Goal: Information Seeking & Learning: Learn about a topic

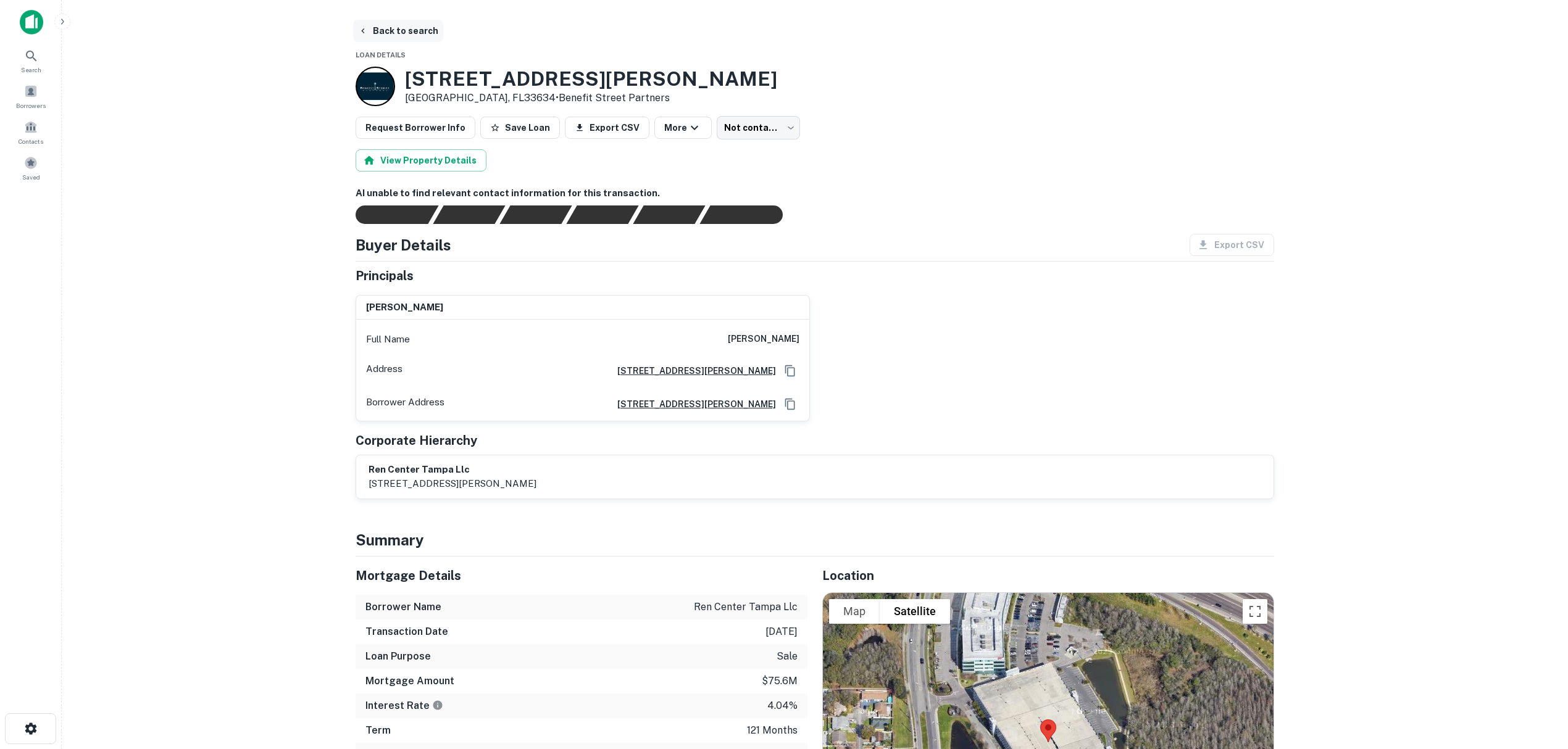
click at [393, 32] on button "Back to search" at bounding box center [397, 31] width 90 height 23
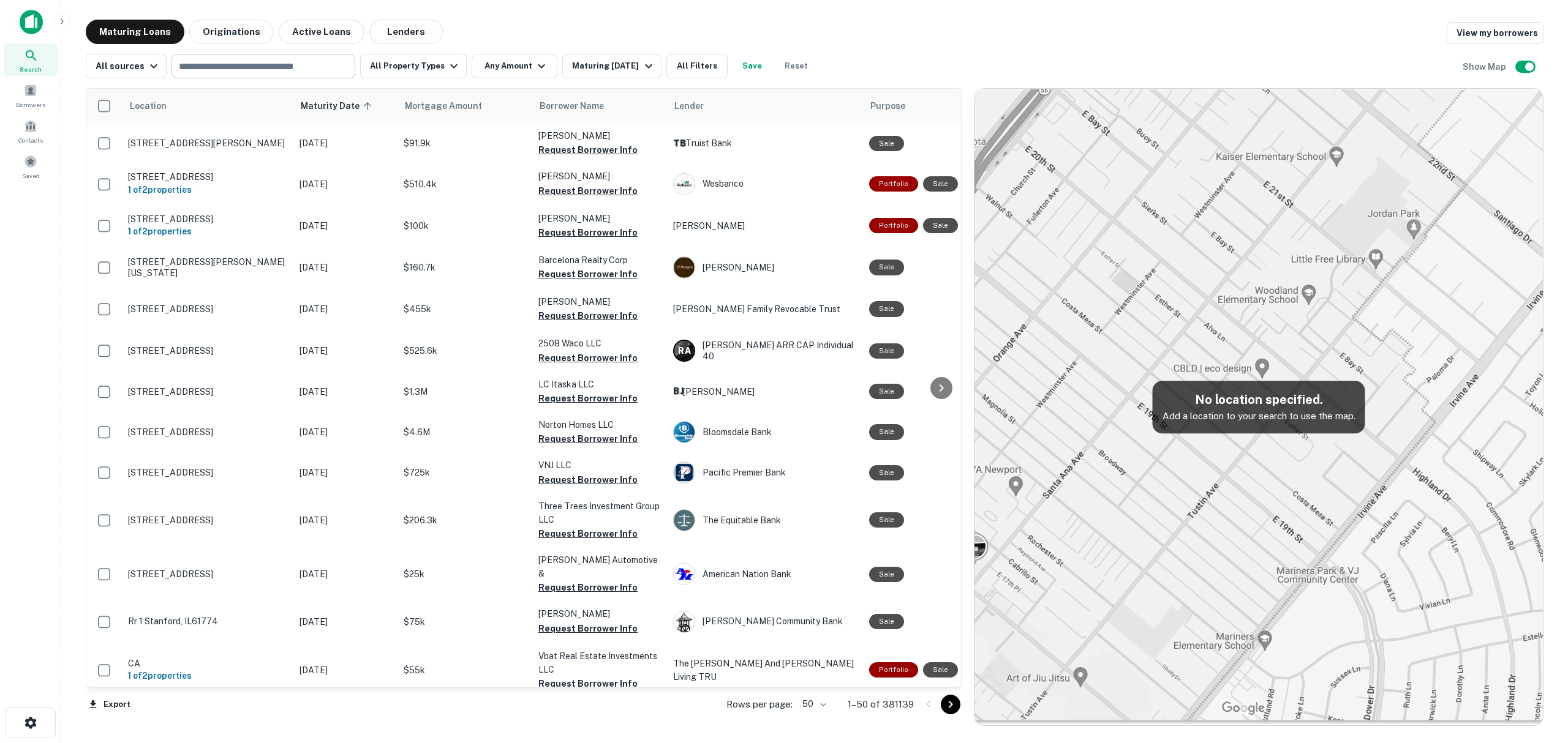
click at [276, 64] on input "text" at bounding box center [263, 67] width 175 height 17
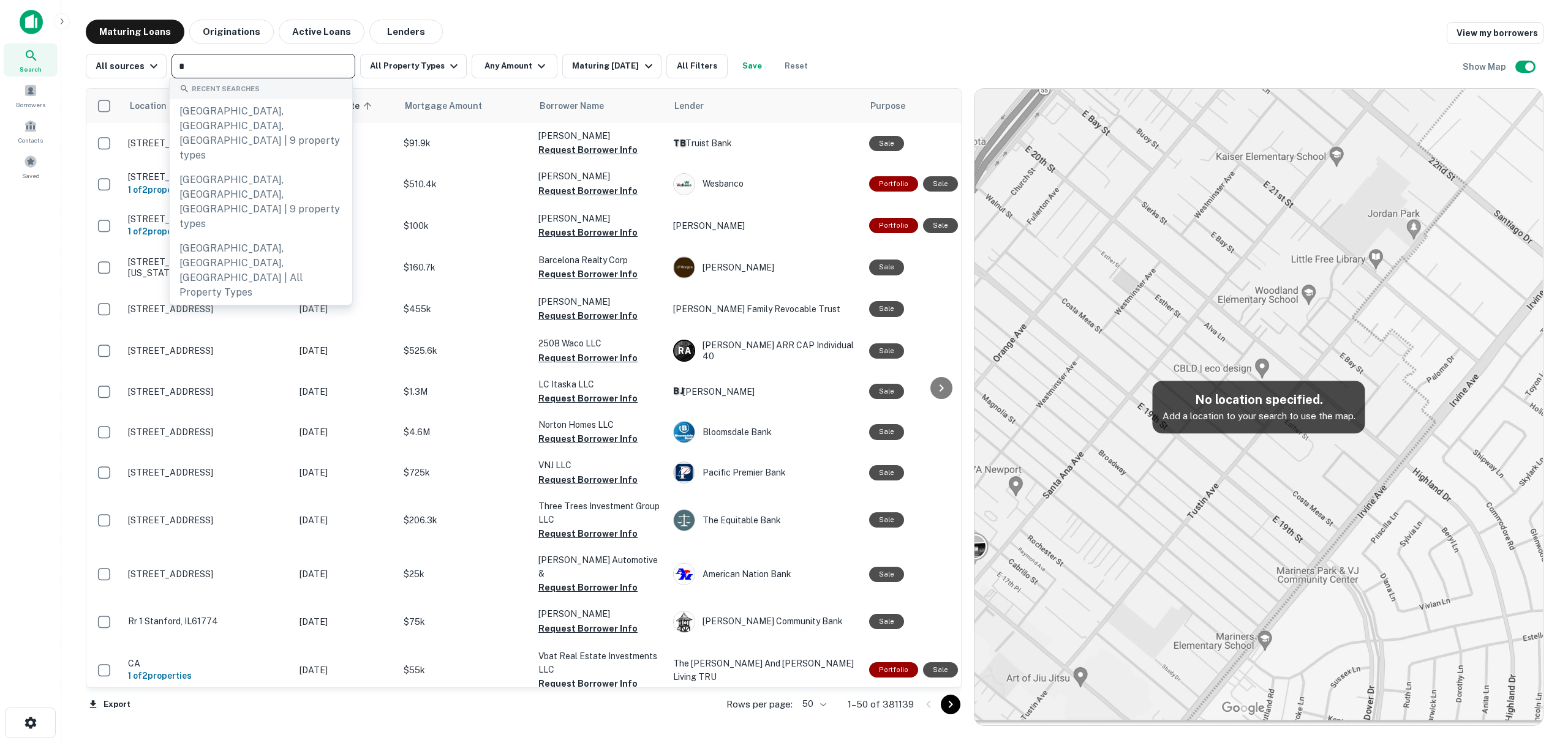
type input "**"
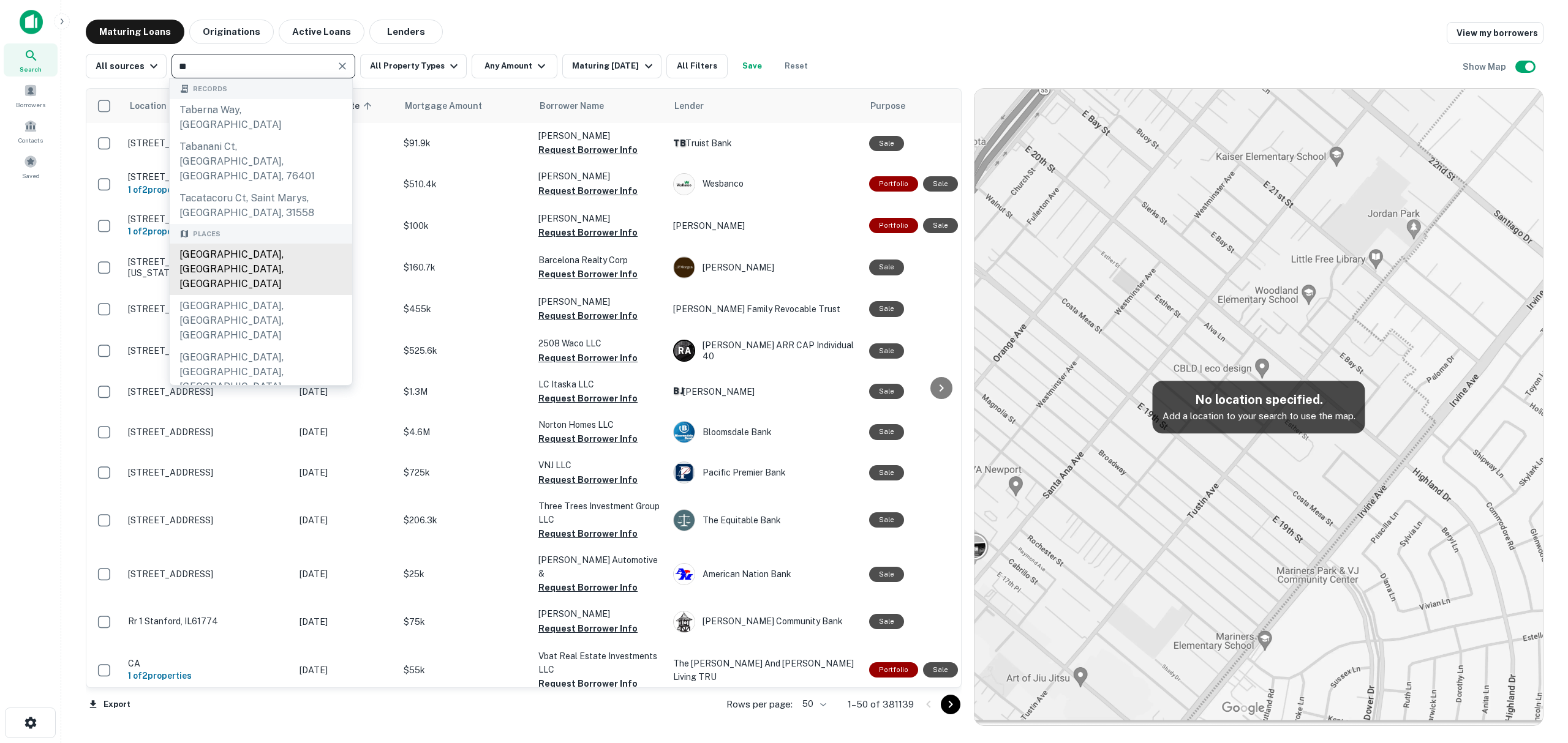
click at [258, 244] on div "Tampa, FL, USA" at bounding box center [260, 270] width 182 height 52
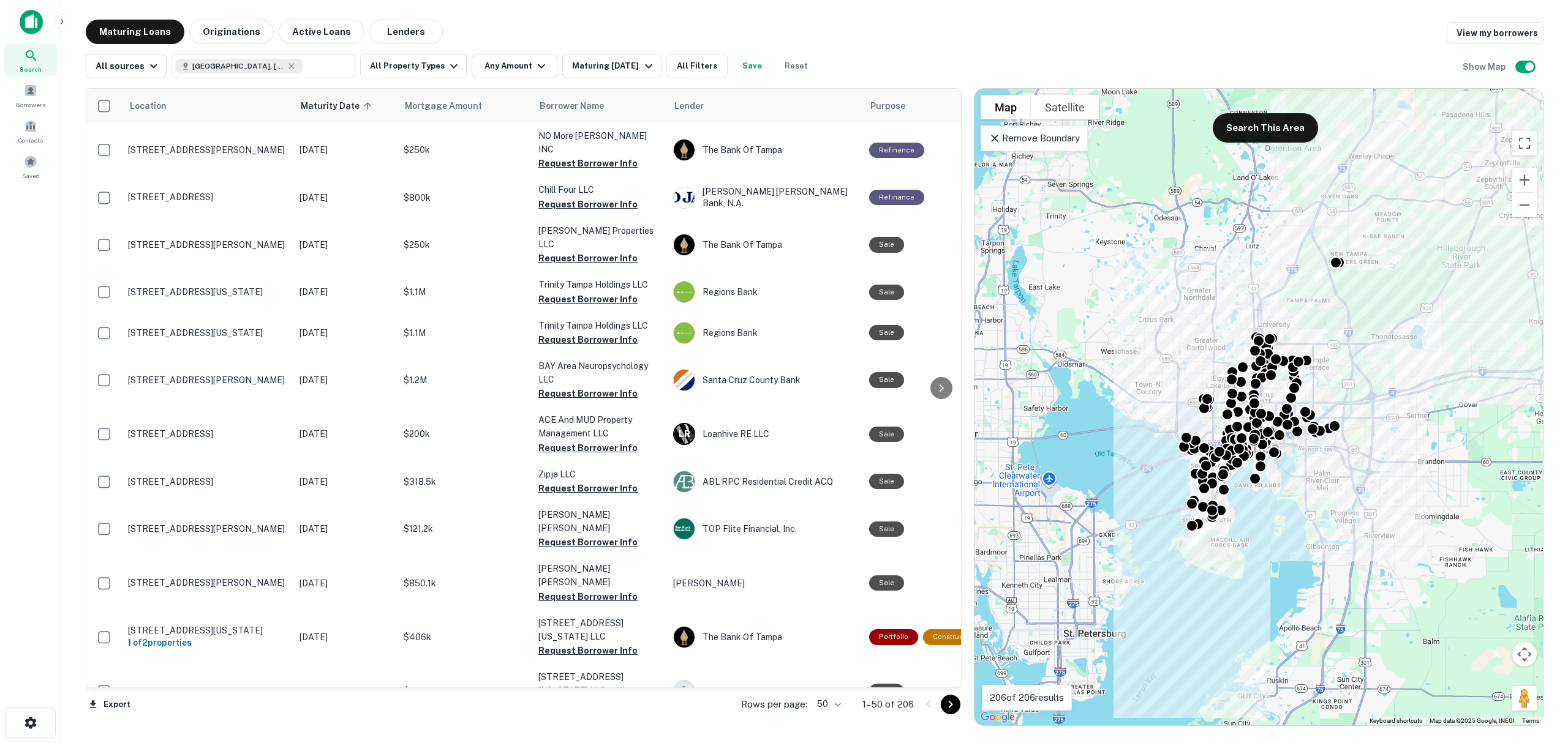
click at [1022, 131] on p "Remove Boundary" at bounding box center [1035, 138] width 92 height 15
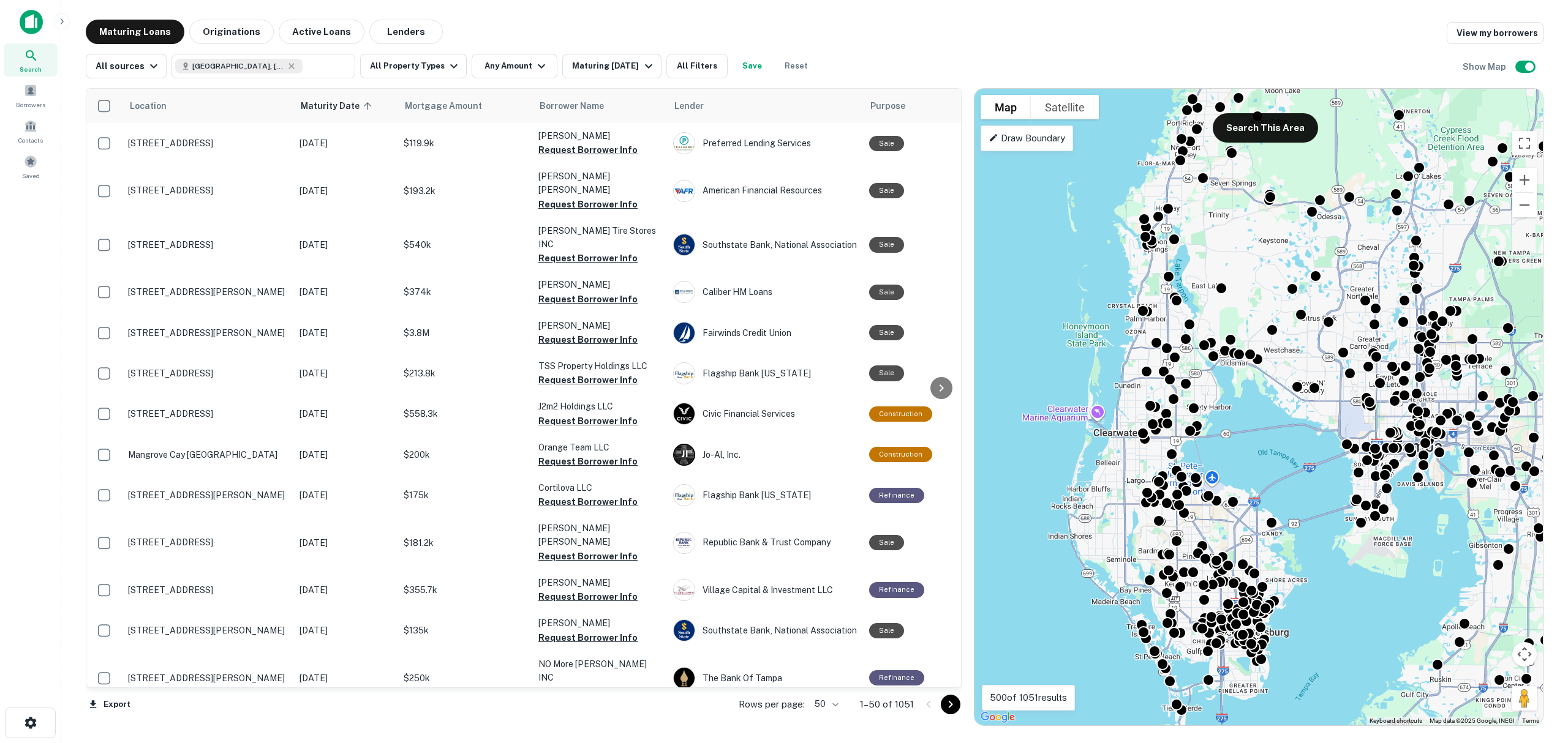
drag, startPoint x: 1103, startPoint y: 266, endPoint x: 1258, endPoint y: 255, distance: 155.4
click at [1258, 255] on div "To activate drag with keyboard, press Alt + Enter. Once in keyboard drag state,…" at bounding box center [1259, 407] width 569 height 637
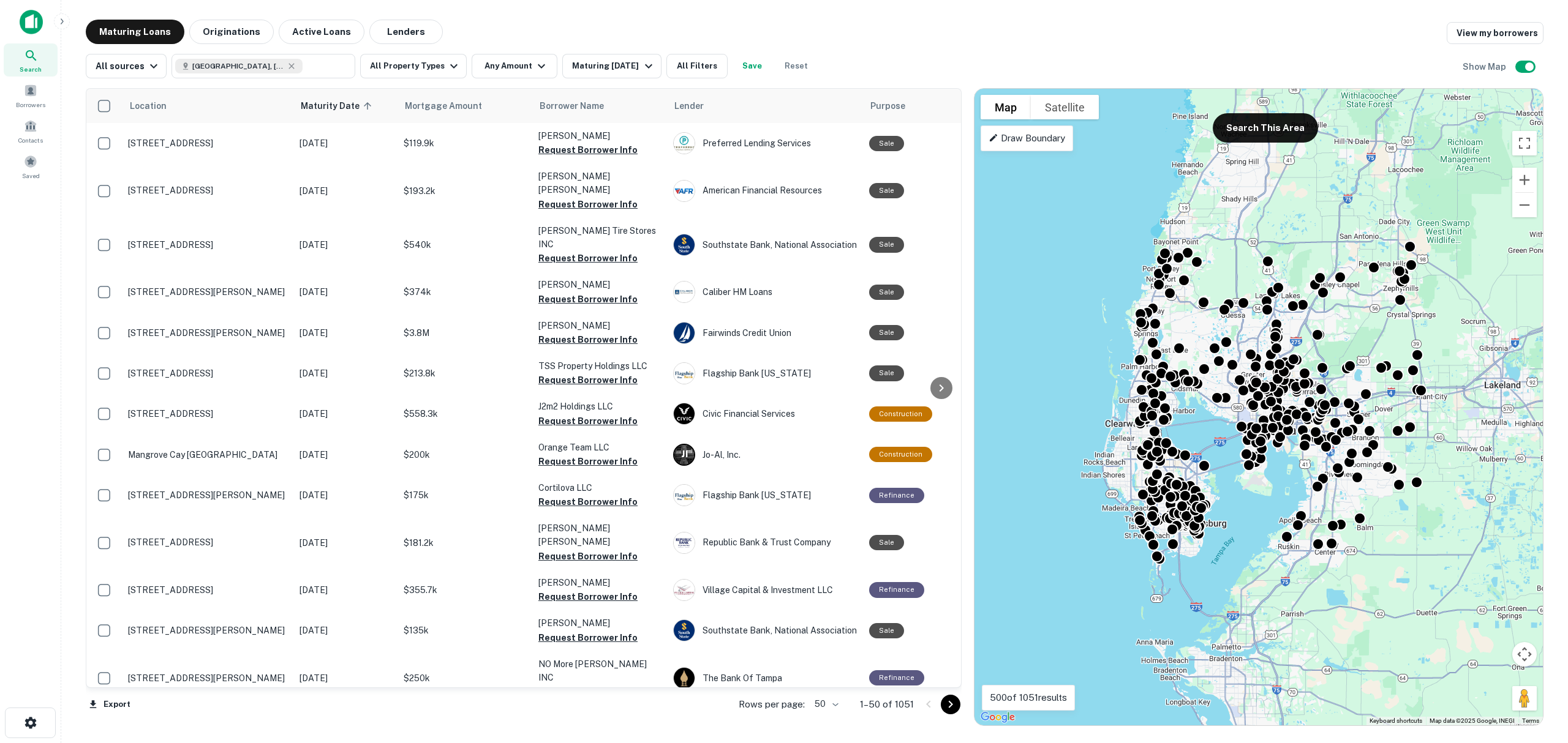
drag, startPoint x: 1346, startPoint y: 228, endPoint x: 1291, endPoint y: 318, distance: 105.5
click at [1291, 318] on div "To activate drag with keyboard, press Alt + Enter. Once in keyboard drag state,…" at bounding box center [1259, 407] width 569 height 637
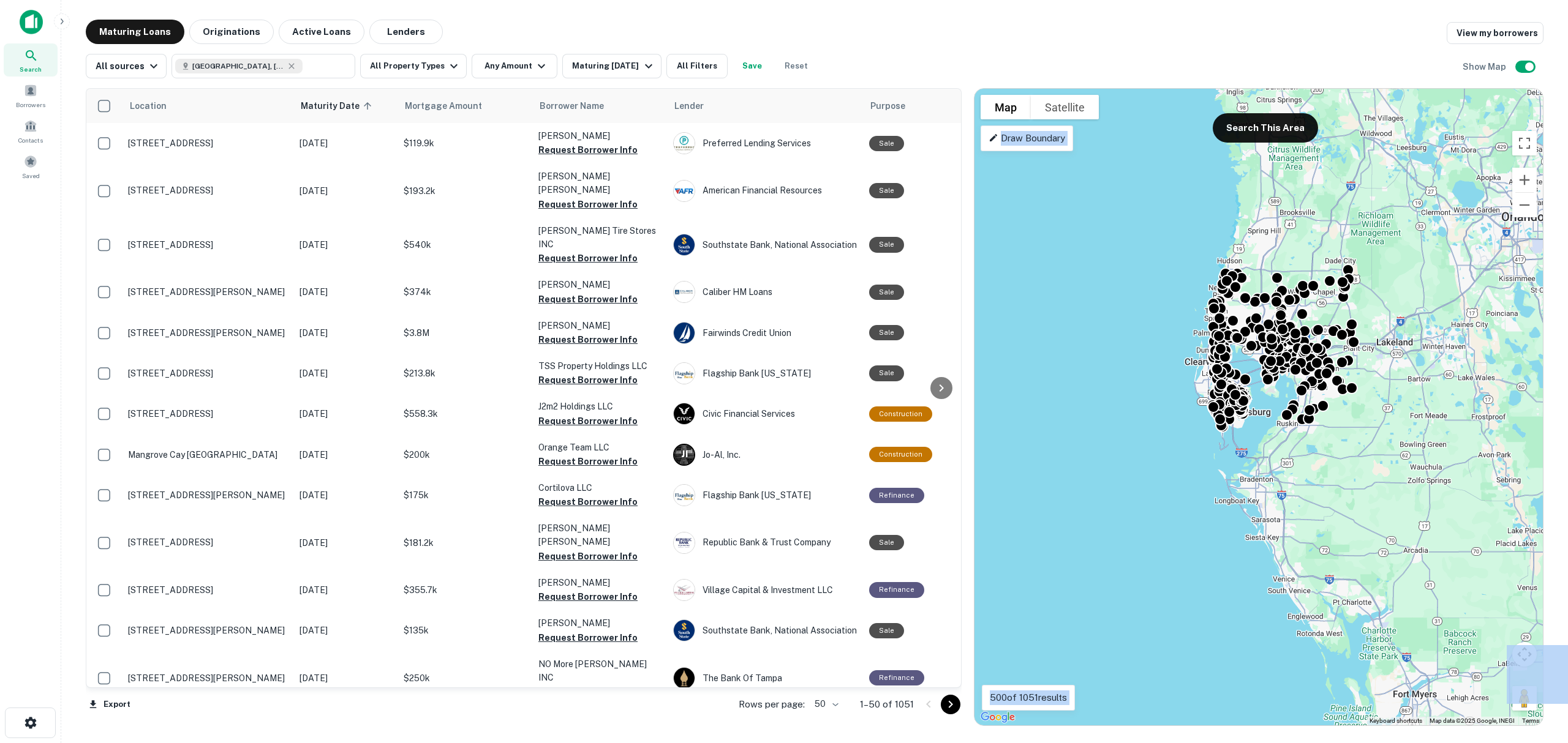
drag, startPoint x: 1361, startPoint y: 290, endPoint x: 1341, endPoint y: 344, distance: 57.6
click at [1047, 410] on div "To activate drag with keyboard, press Alt + Enter. Once in keyboard drag state,…" at bounding box center [1259, 407] width 569 height 637
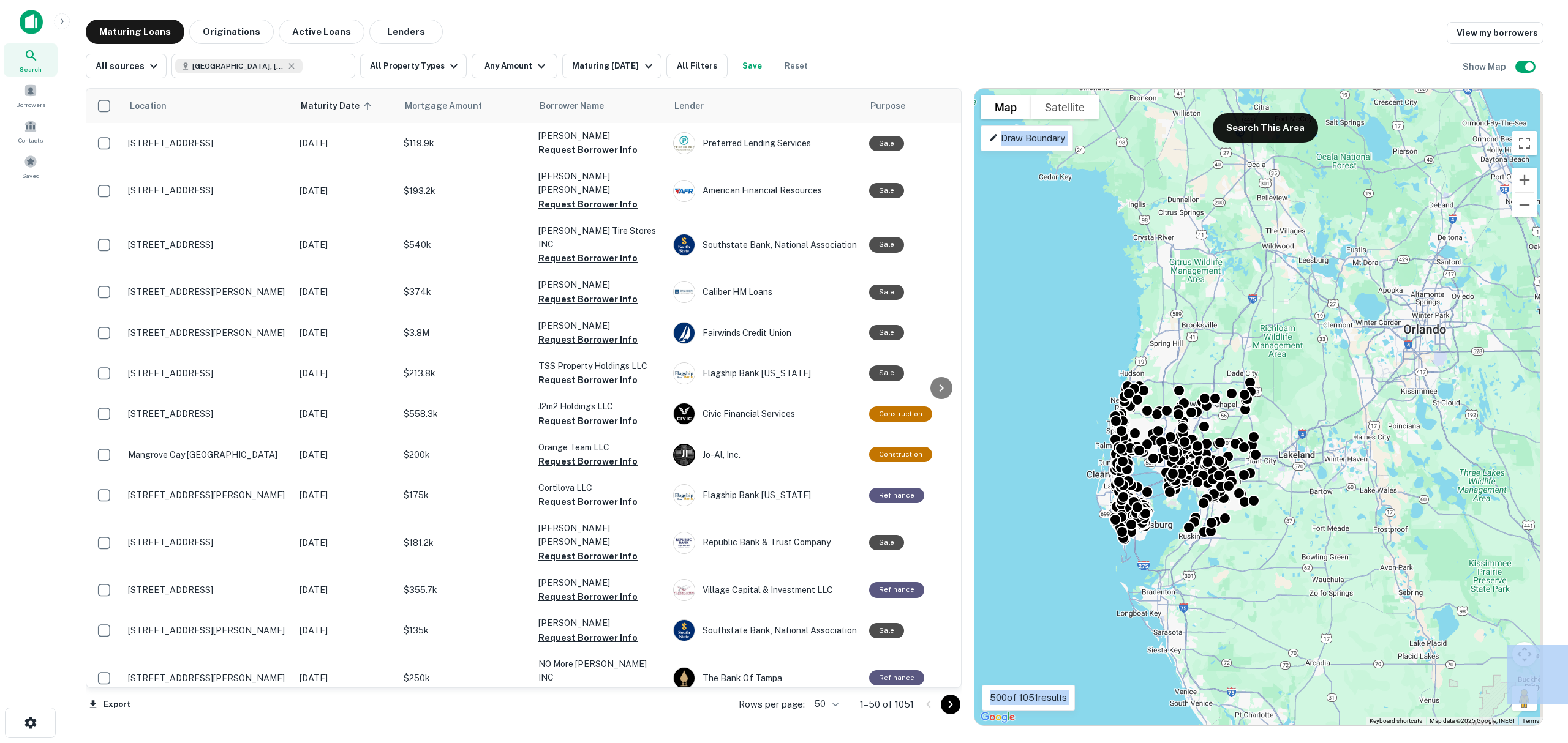
drag, startPoint x: 1397, startPoint y: 208, endPoint x: 1296, endPoint y: 328, distance: 156.8
click at [1296, 328] on div "To activate drag with keyboard, press Alt + Enter. Once in keyboard drag state,…" at bounding box center [1259, 407] width 569 height 637
click at [1018, 138] on p "Draw Boundary" at bounding box center [1027, 138] width 77 height 15
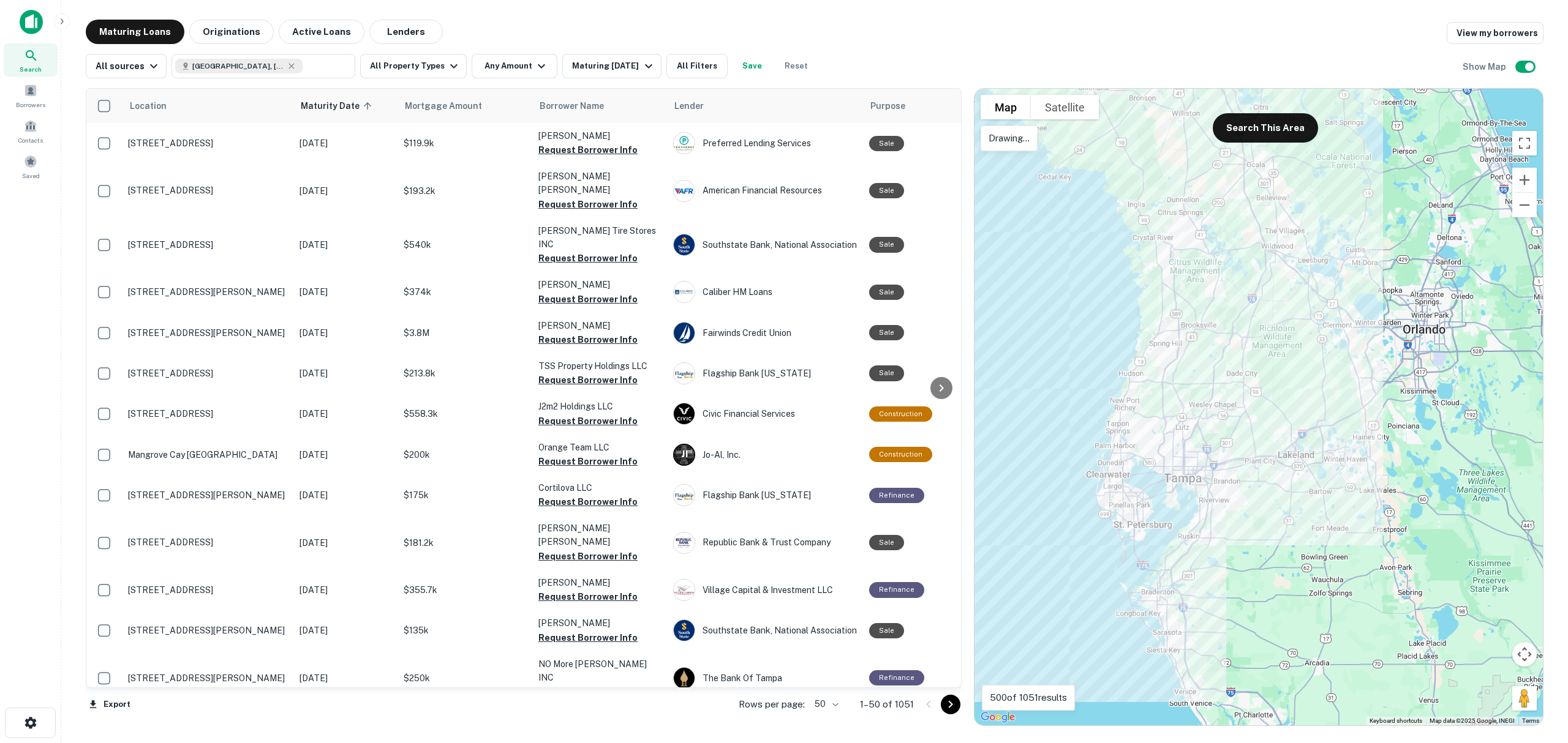
click at [1018, 164] on div at bounding box center [1259, 407] width 569 height 637
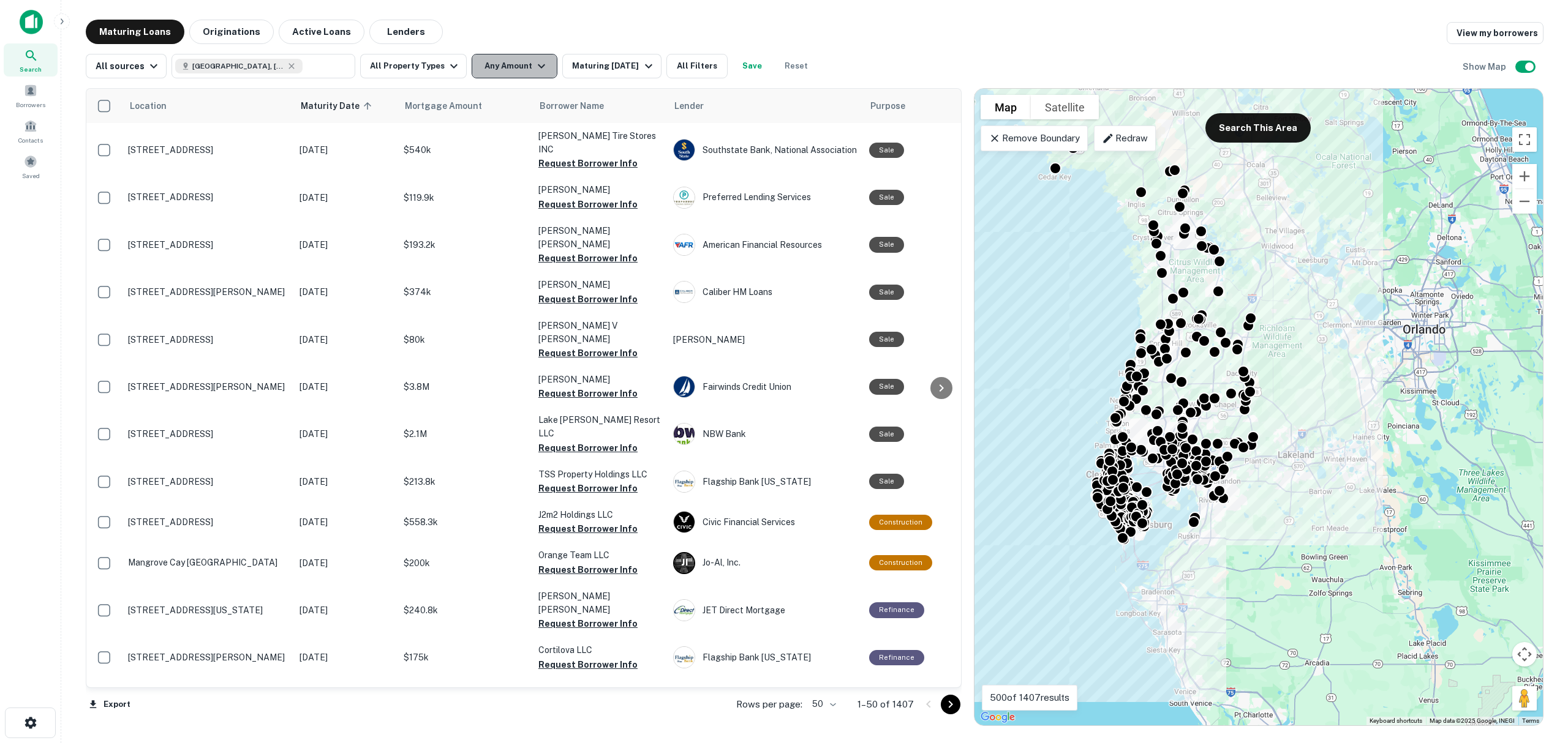
click at [534, 67] on icon "button" at bounding box center [541, 66] width 15 height 15
type input "*******"
type input "********"
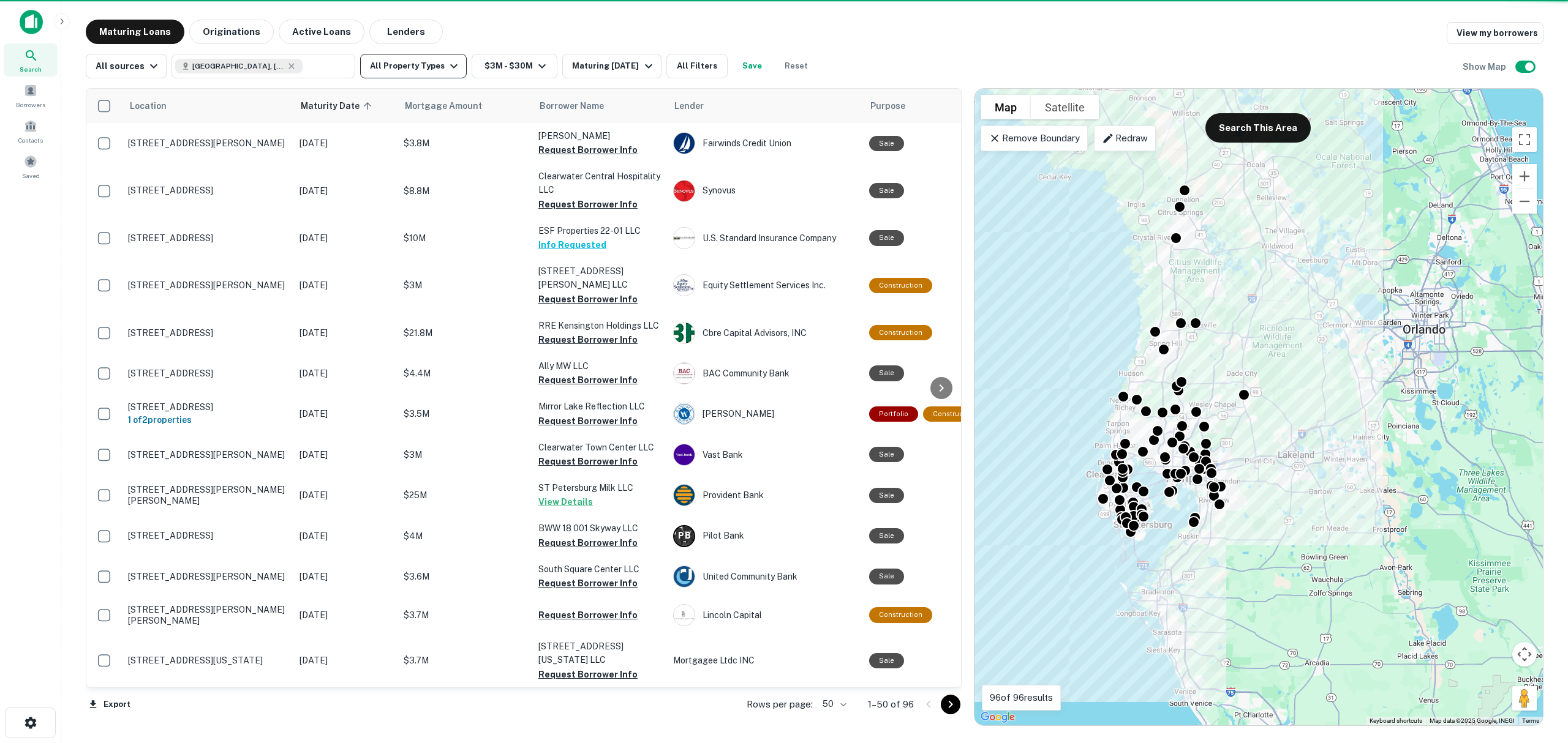
click at [447, 72] on icon "button" at bounding box center [454, 66] width 15 height 15
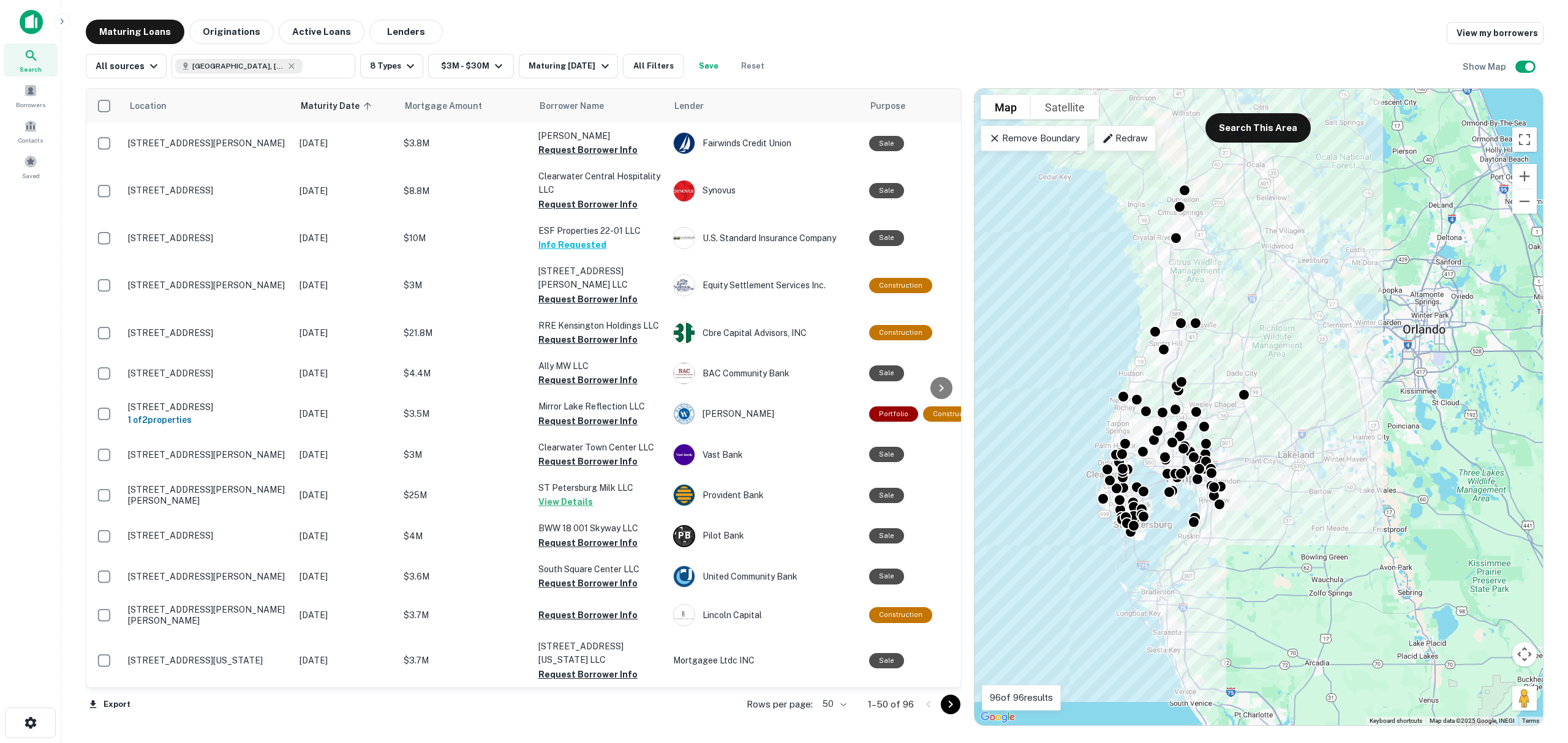
click at [601, 79] on div "Location Maturity Date sorted ascending Mortgage Amount Borrower Name Lender Pu…" at bounding box center [814, 403] width 1457 height 648
click at [604, 65] on div "Maturing In 6 Months" at bounding box center [570, 66] width 83 height 15
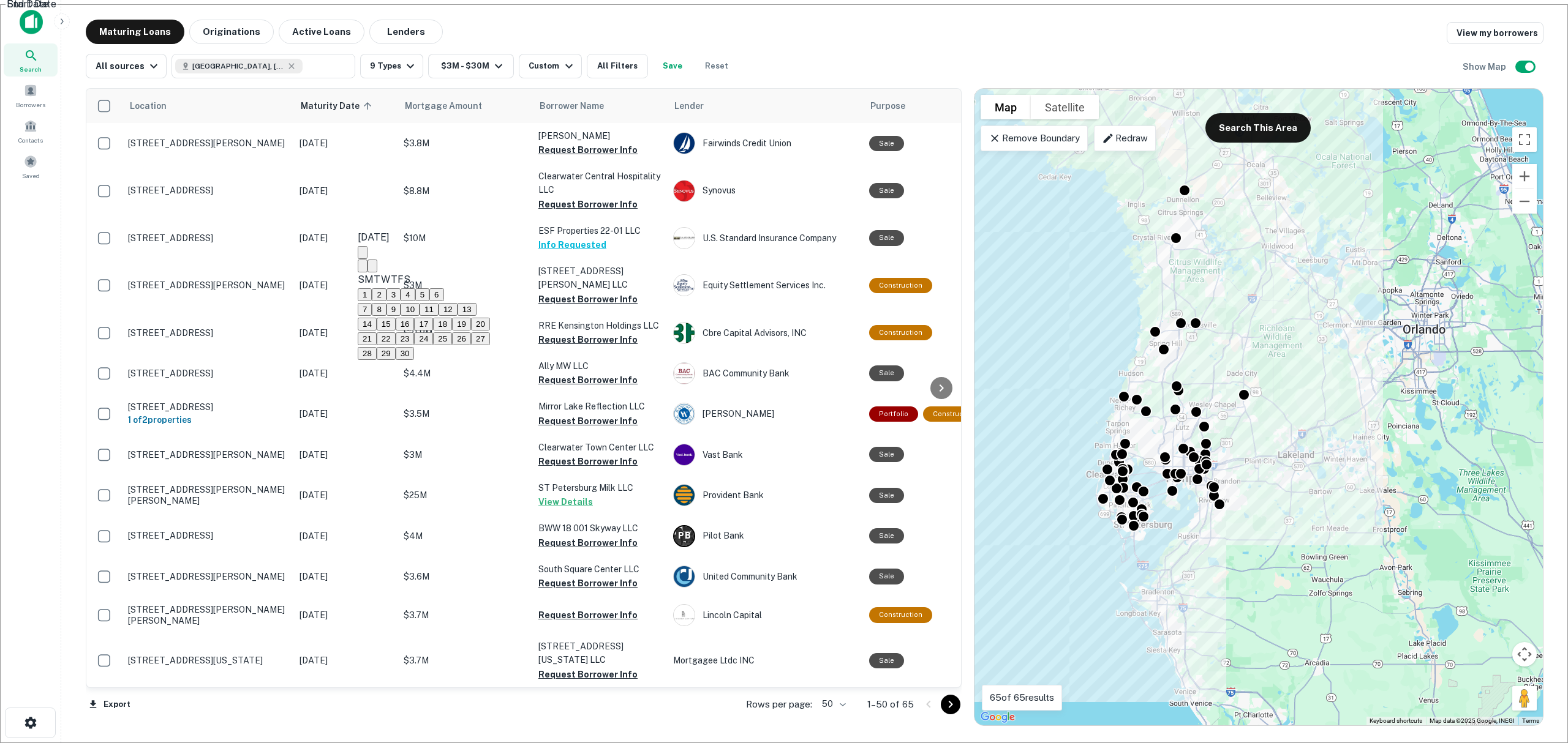
click at [373, 269] on icon "Next month" at bounding box center [373, 269] width 0 height 0
click at [396, 360] on button "24" at bounding box center [386, 353] width 19 height 13
type input "**********"
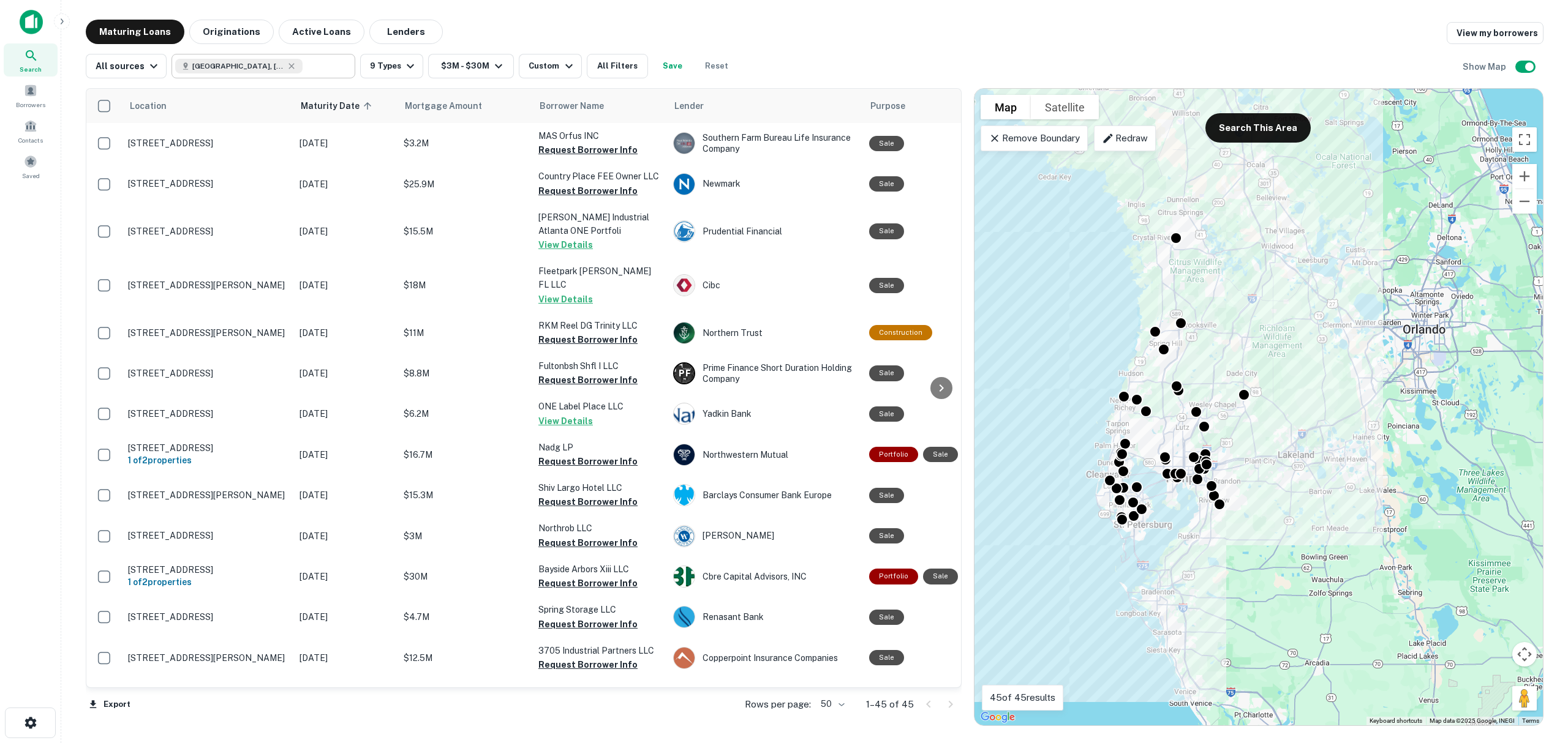
click at [287, 61] on icon at bounding box center [291, 66] width 10 height 10
type input "**********"
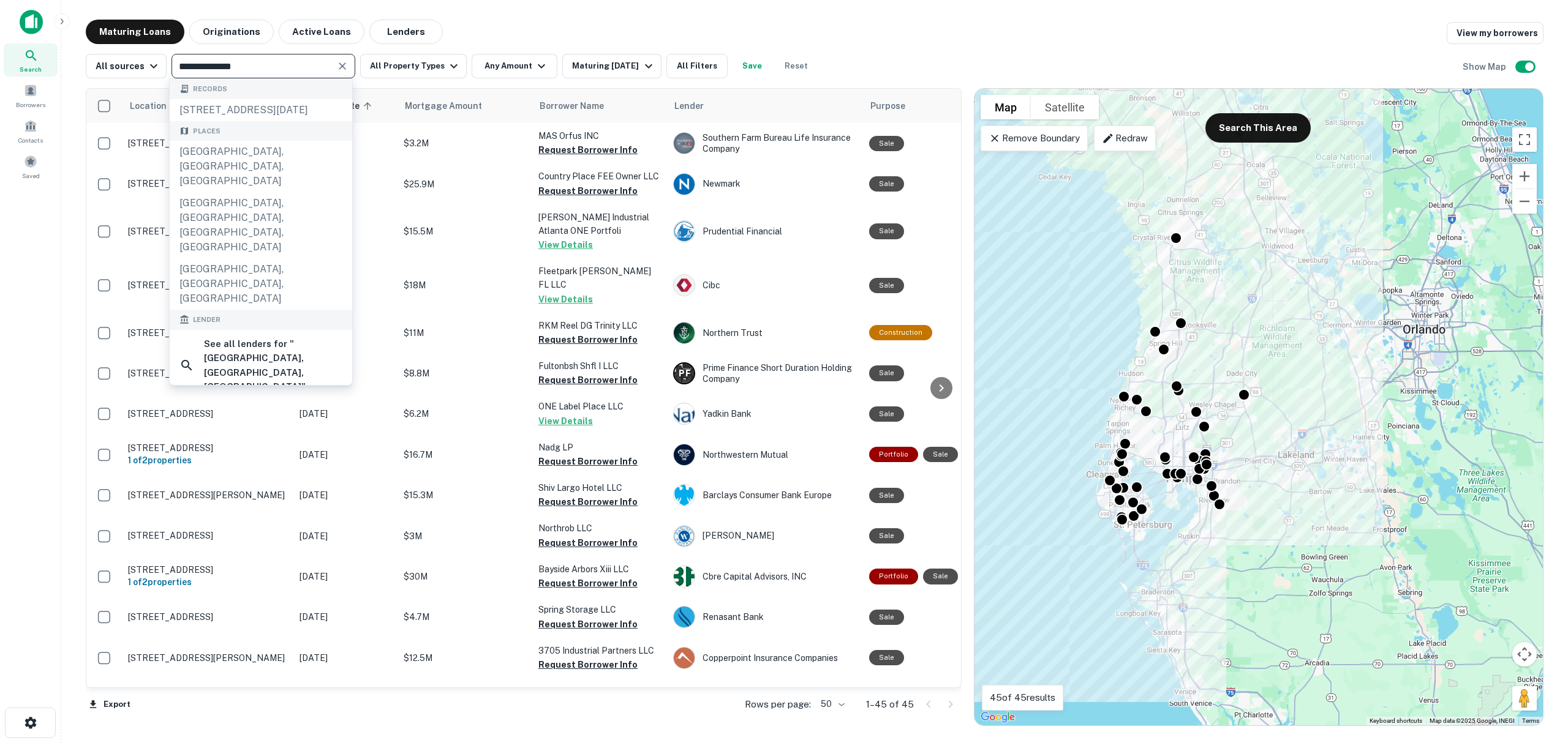
click at [1052, 143] on p "Remove Boundary" at bounding box center [1035, 138] width 92 height 15
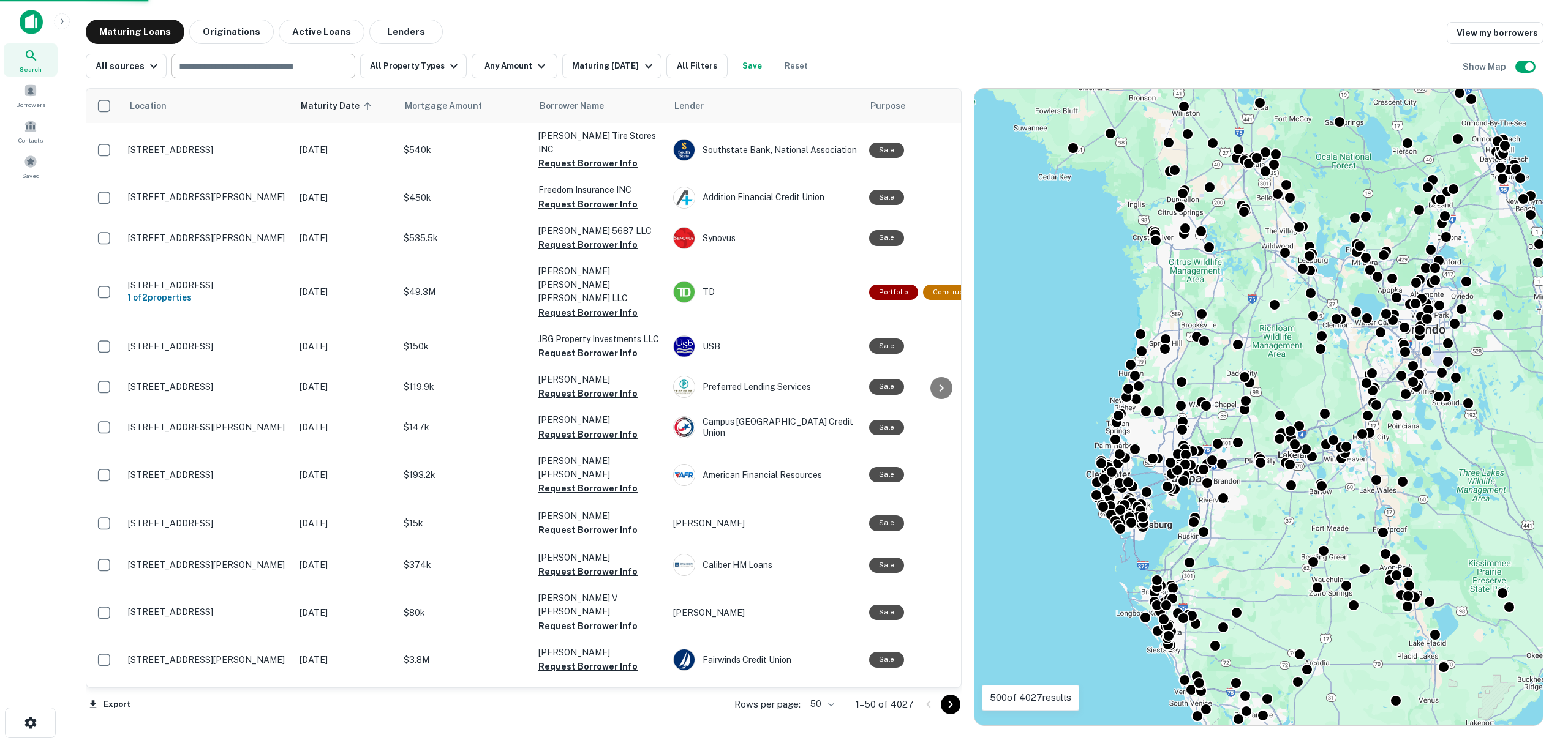
click at [267, 71] on input "text" at bounding box center [263, 67] width 175 height 17
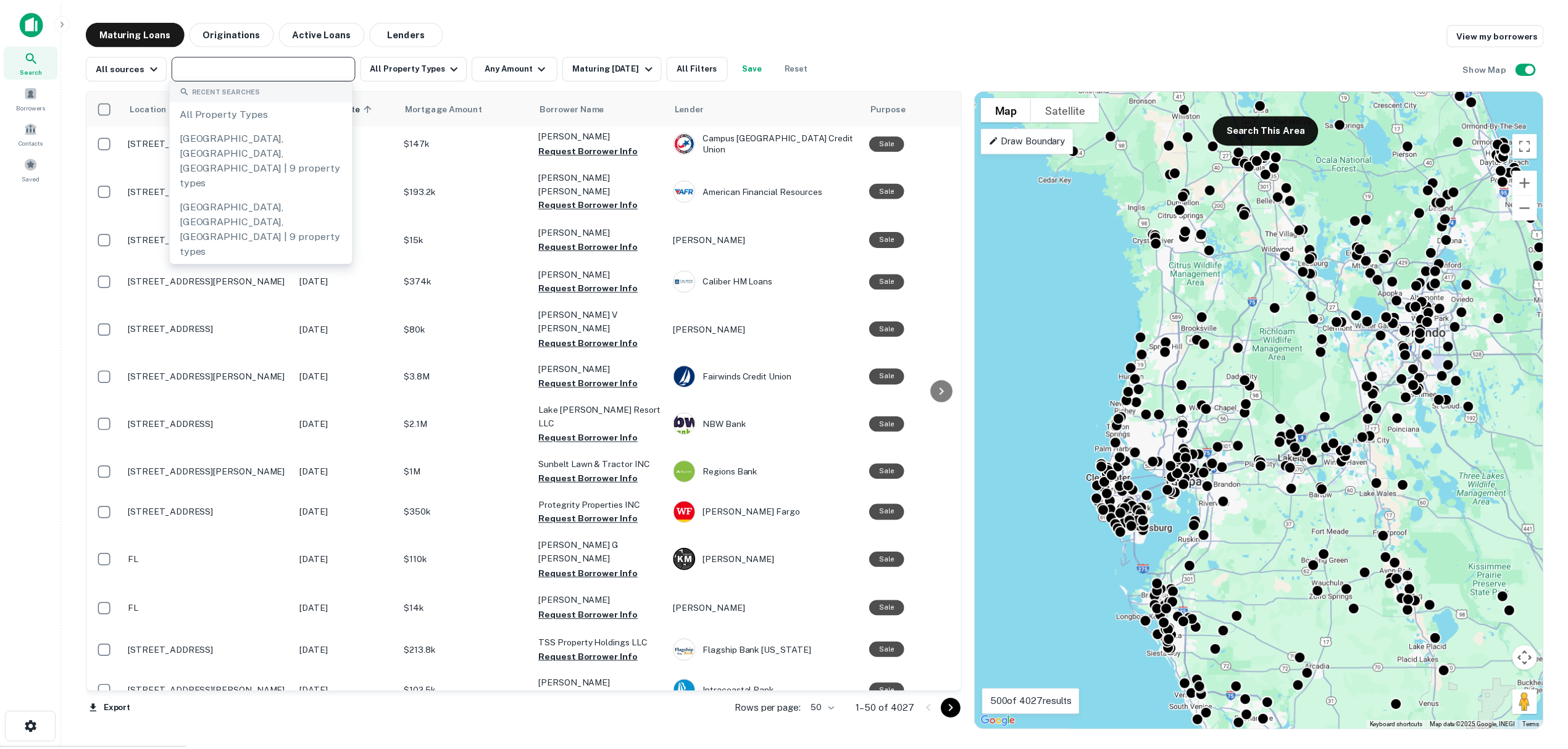
scroll to position [740, 0]
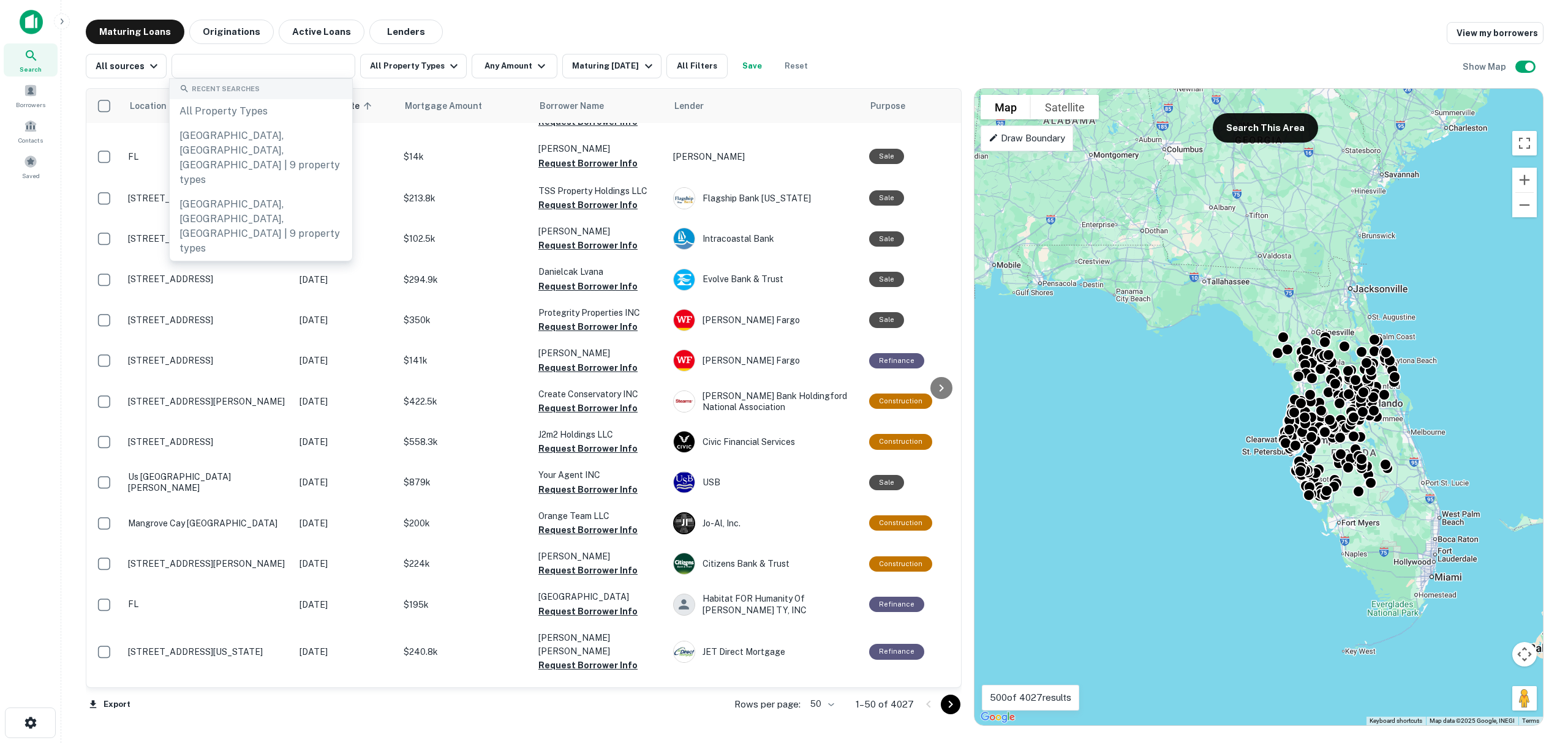
drag, startPoint x: 1240, startPoint y: 238, endPoint x: 1252, endPoint y: 277, distance: 40.8
click at [1390, 312] on div "To activate drag with keyboard, press Alt + Enter. Once in keyboard drag state,…" at bounding box center [1259, 407] width 569 height 637
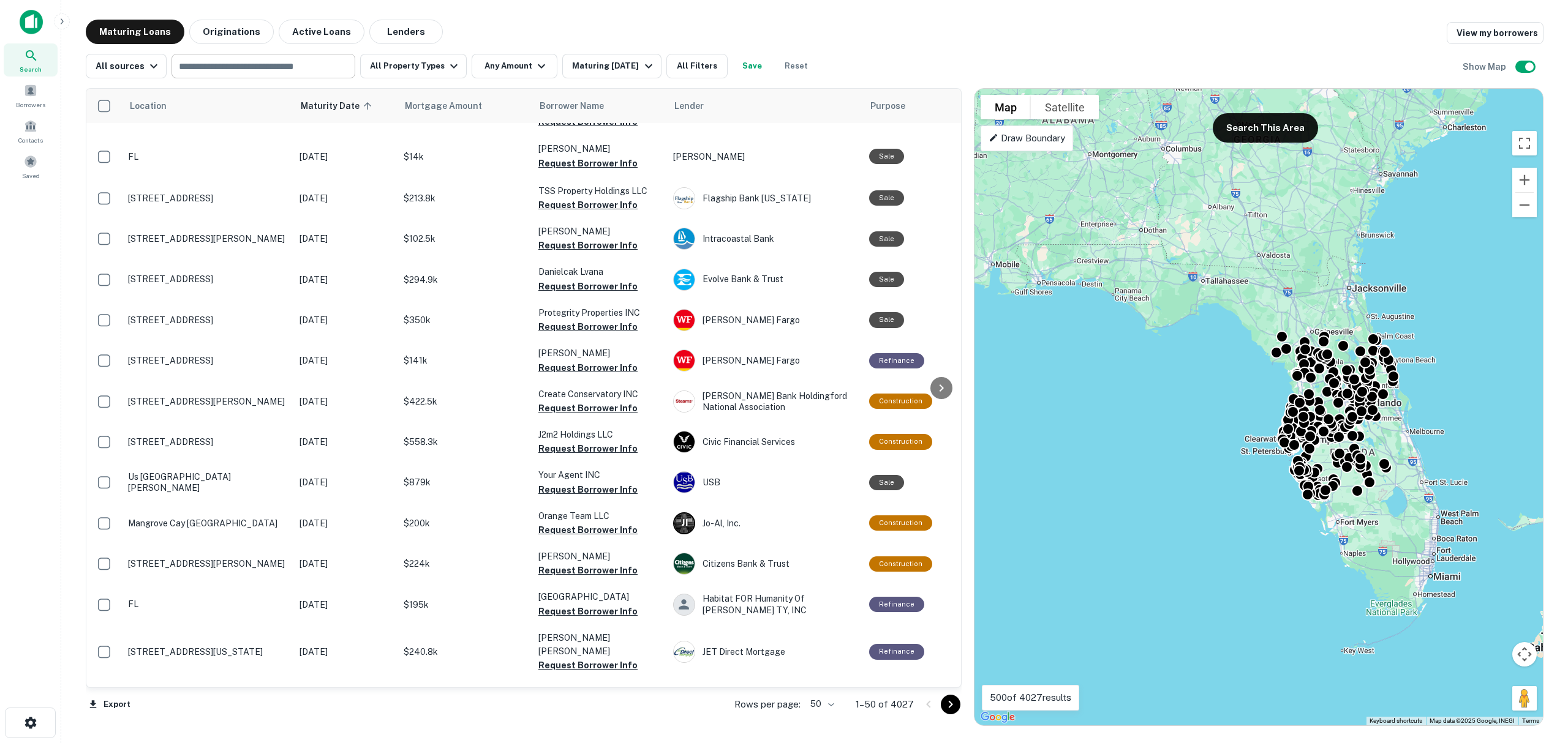
click at [237, 60] on input "text" at bounding box center [263, 67] width 175 height 17
type input "**********"
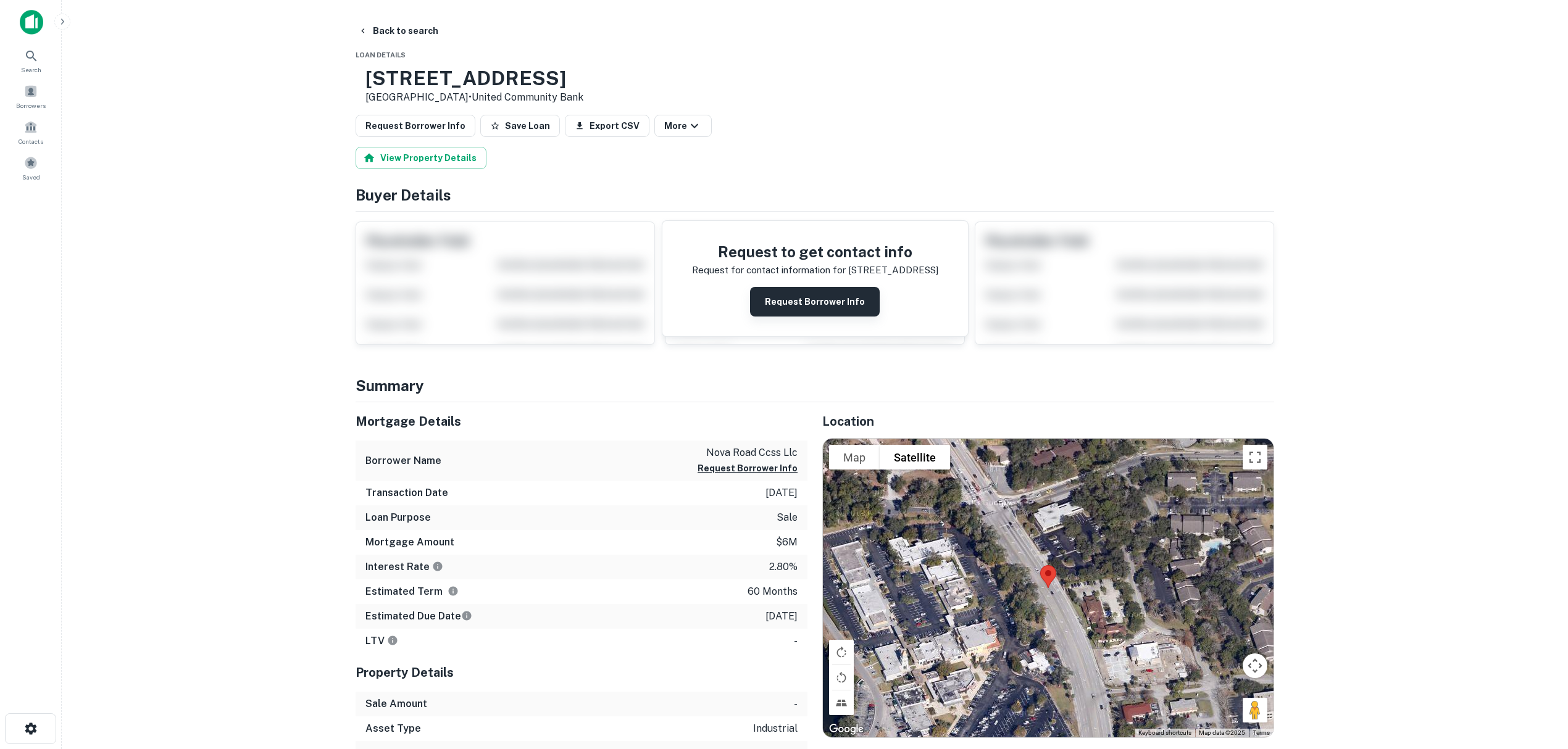
click at [811, 304] on button "Request Borrower Info" at bounding box center [814, 301] width 130 height 30
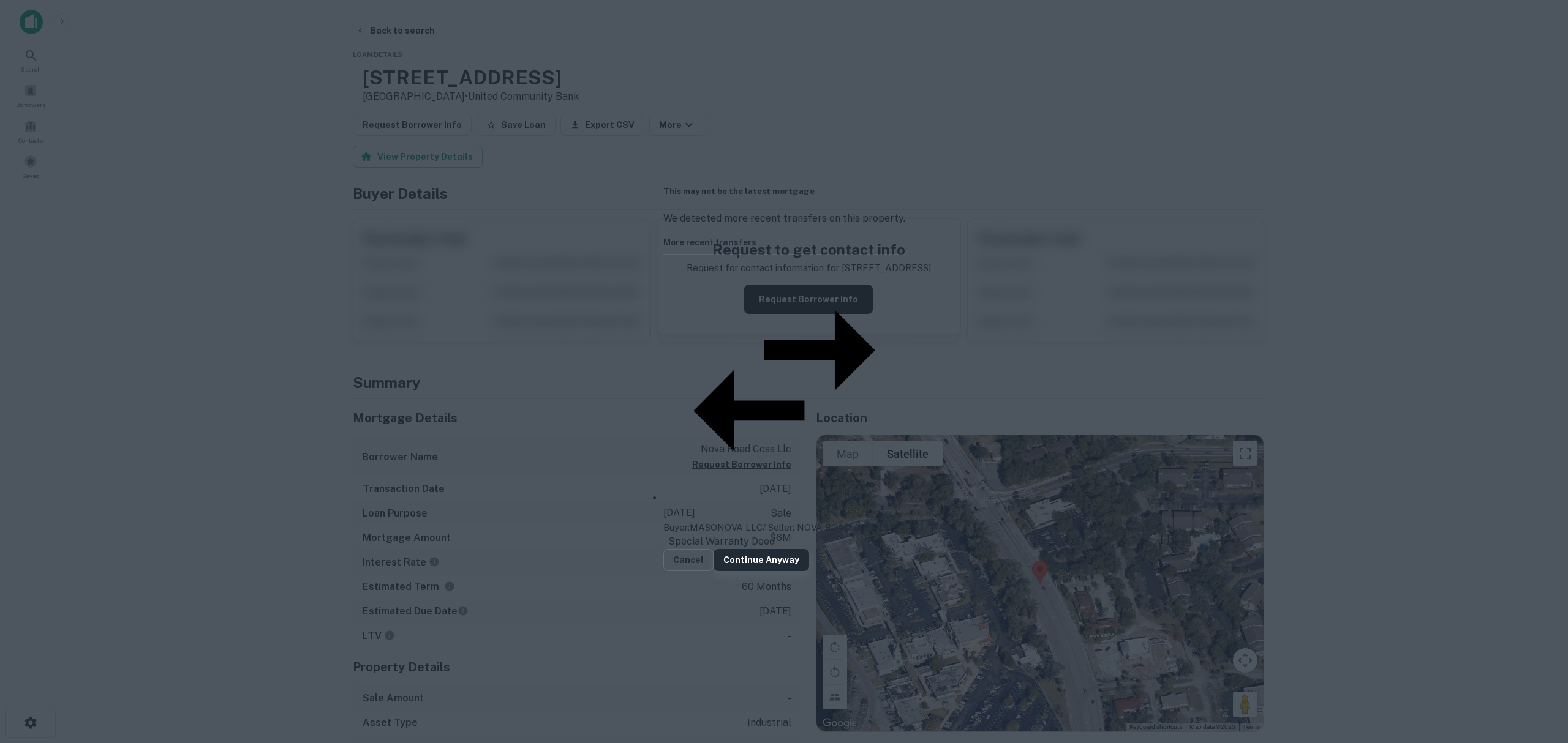
click at [809, 549] on button "Continue Anyway" at bounding box center [761, 561] width 96 height 22
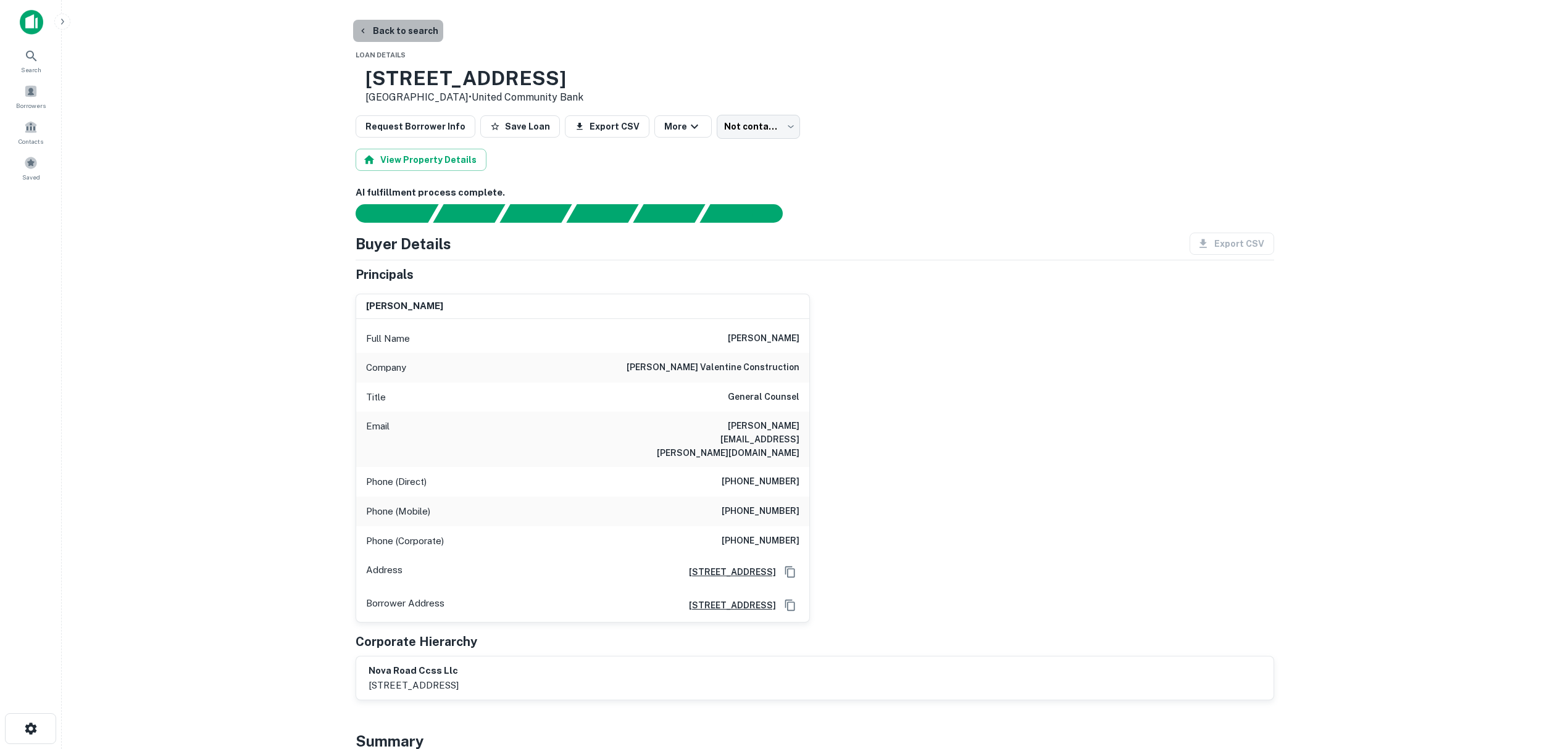
click at [415, 35] on button "Back to search" at bounding box center [397, 31] width 90 height 23
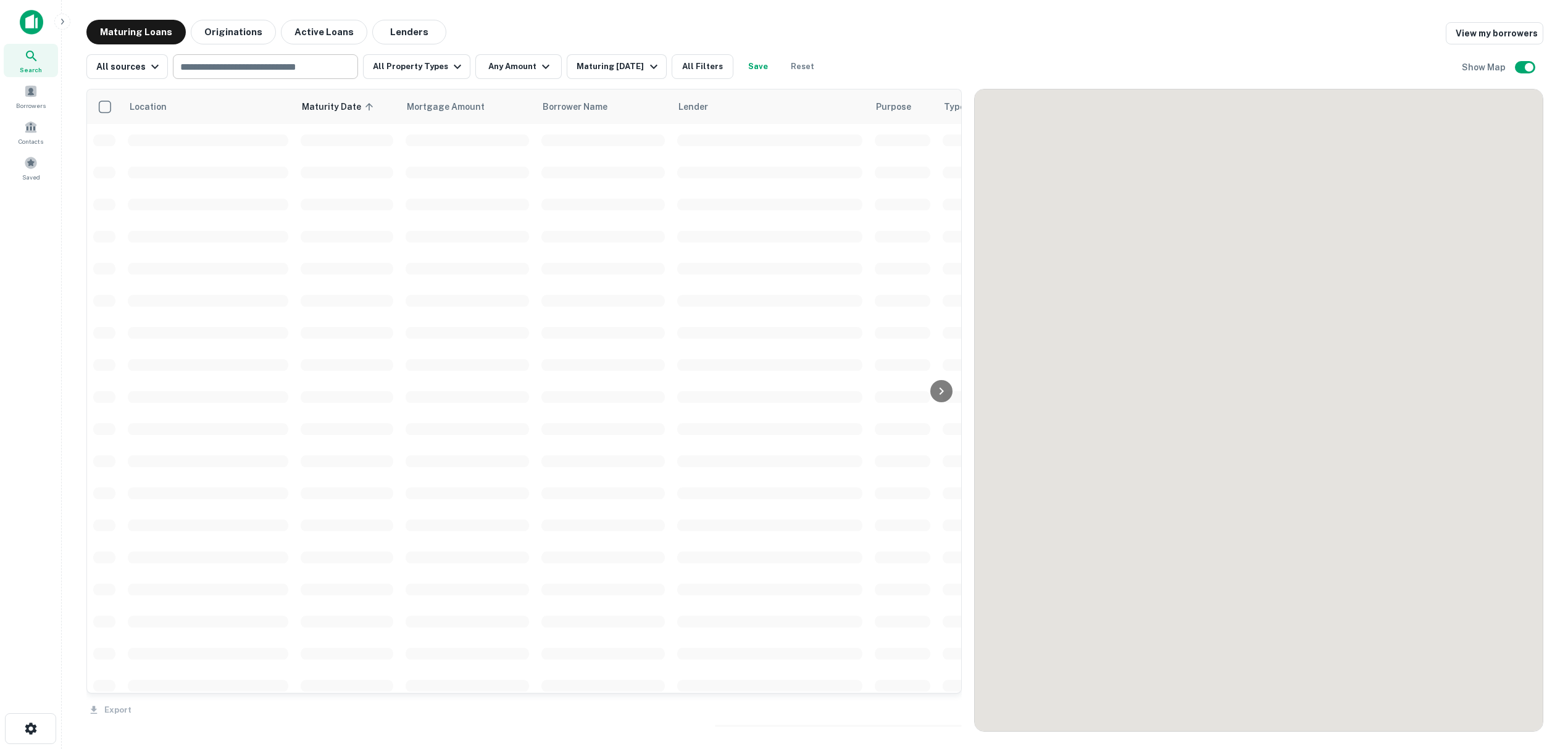
click at [233, 71] on input "text" at bounding box center [265, 67] width 176 height 17
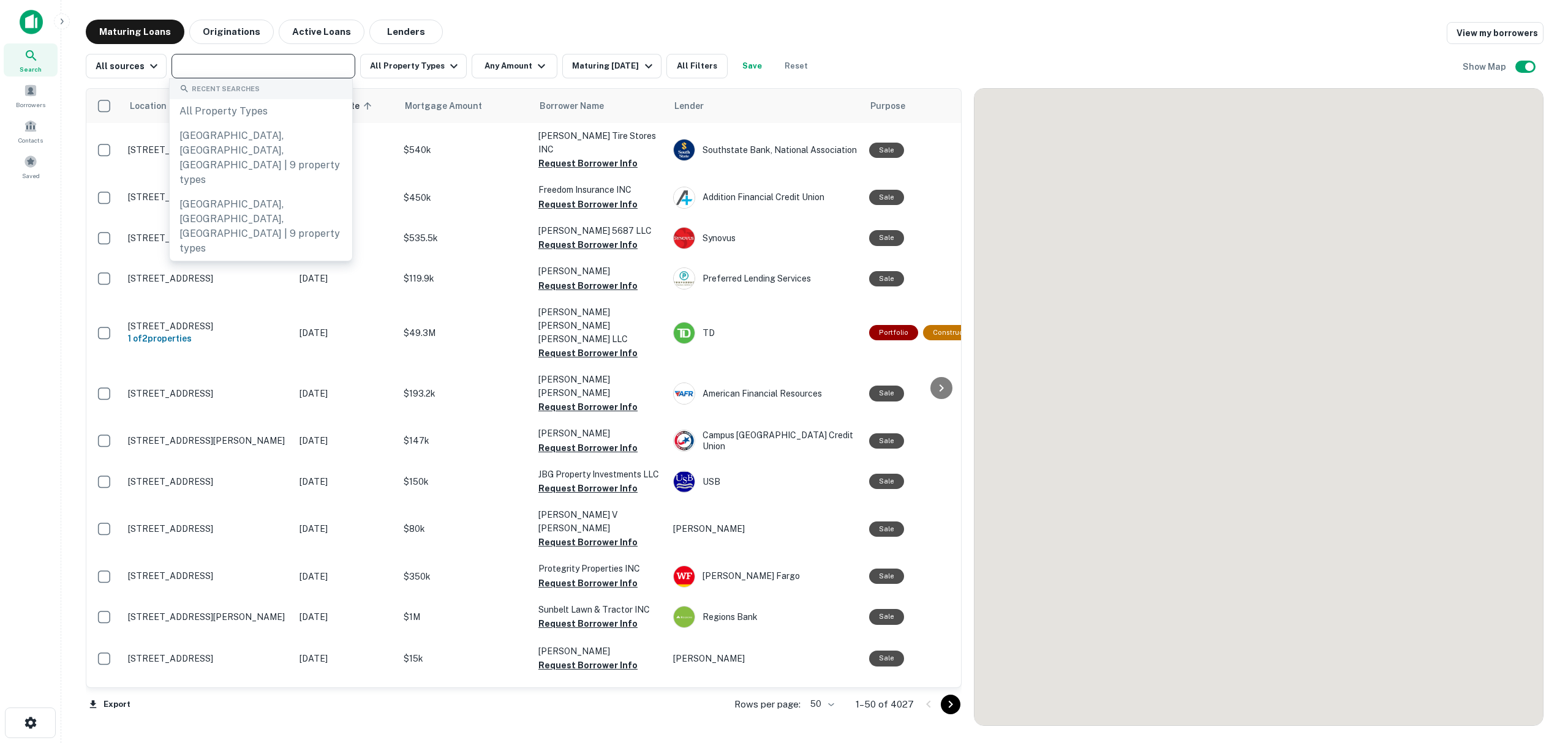
scroll to position [734, 0]
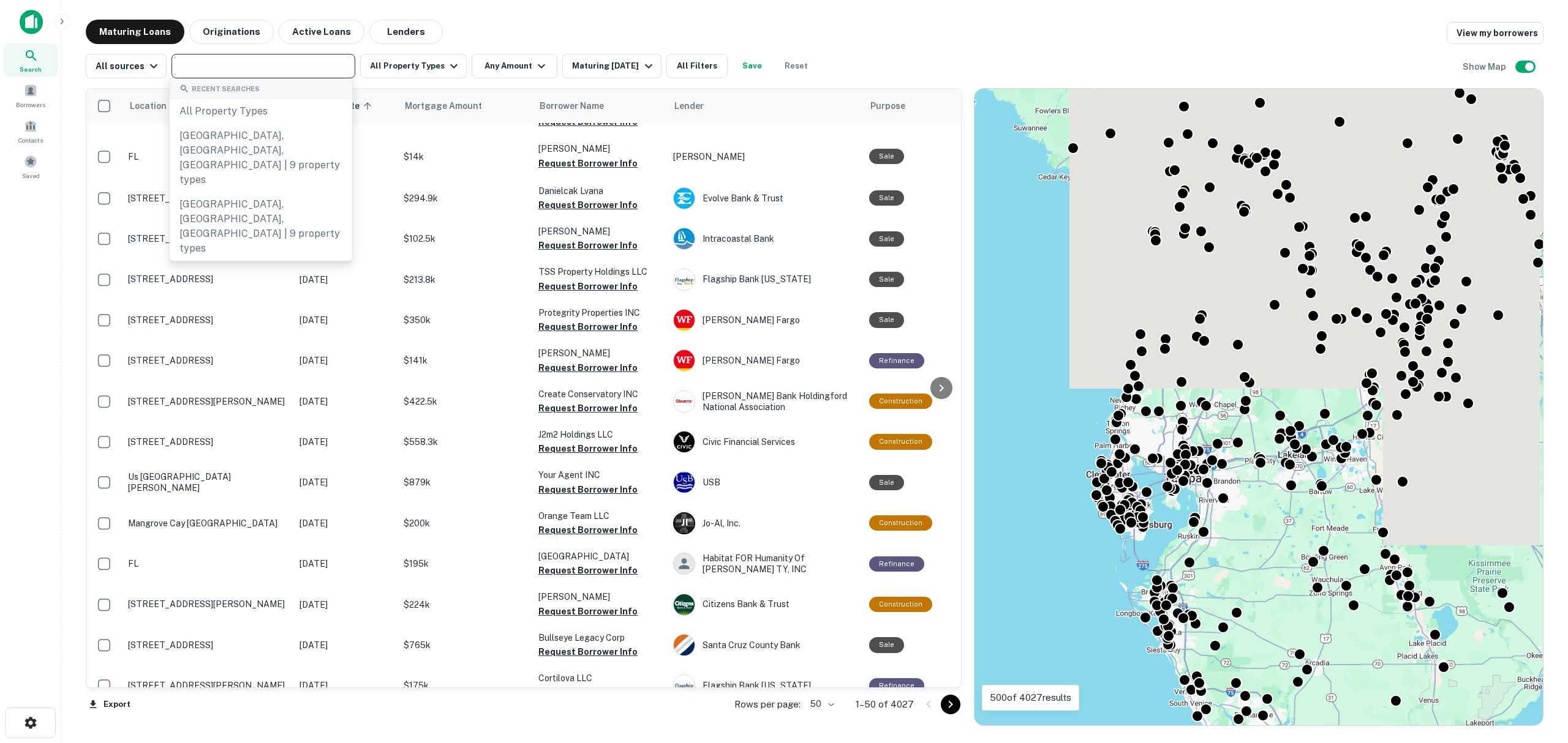
paste input "**********"
type input "**********"
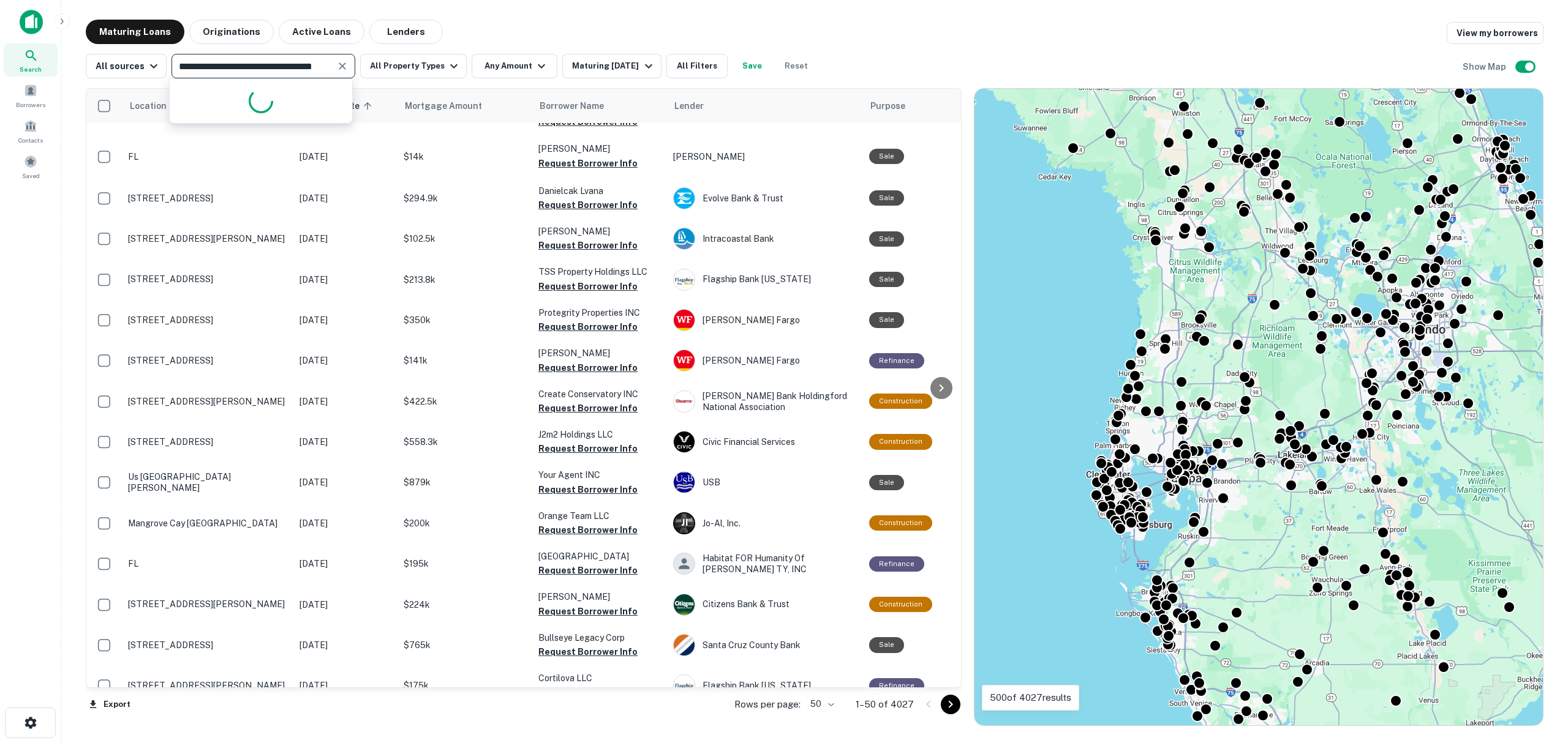
scroll to position [0, 26]
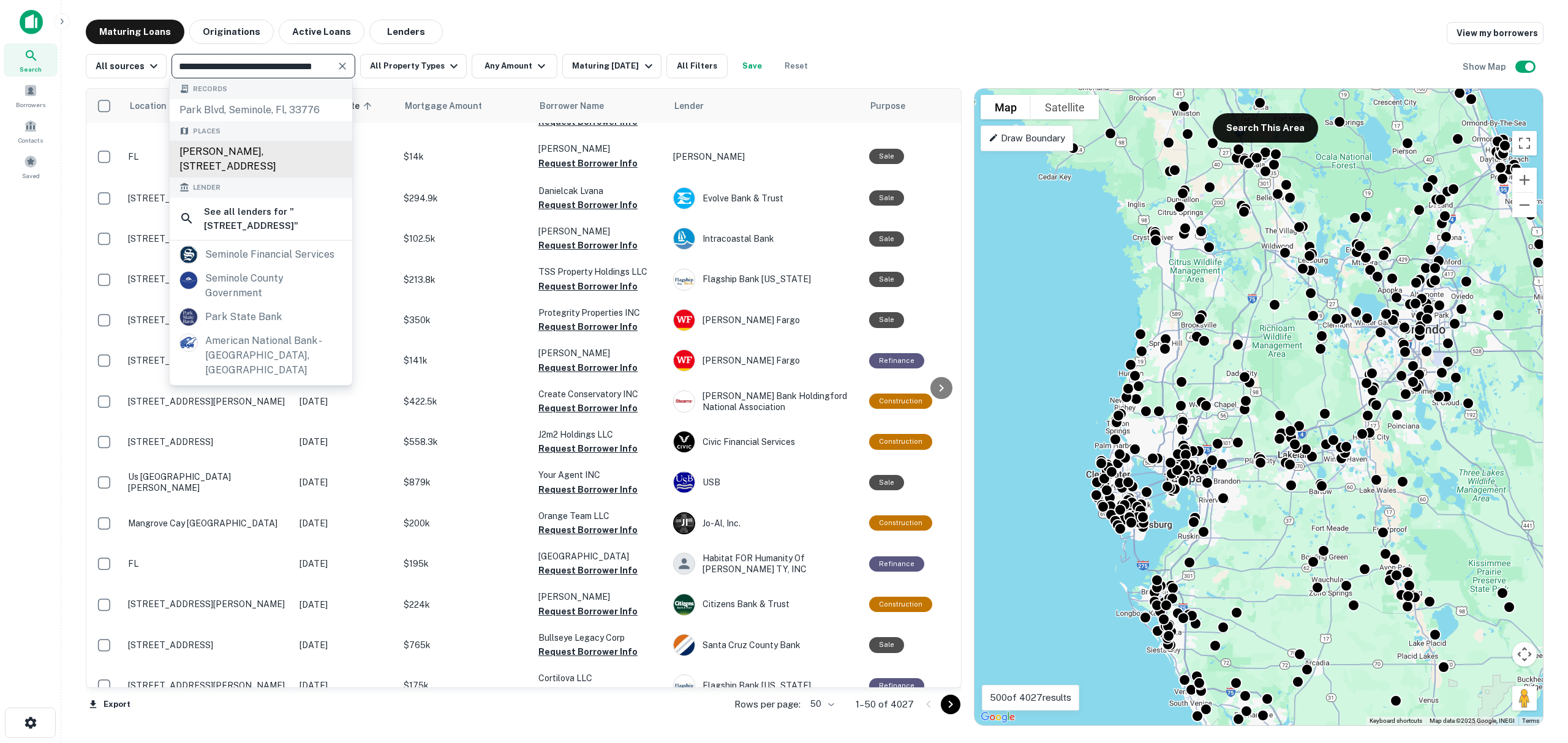
click at [268, 150] on div "Winn Dixie, 12975 Park Blvd, Seminole, FL 33776, USA" at bounding box center [260, 159] width 182 height 37
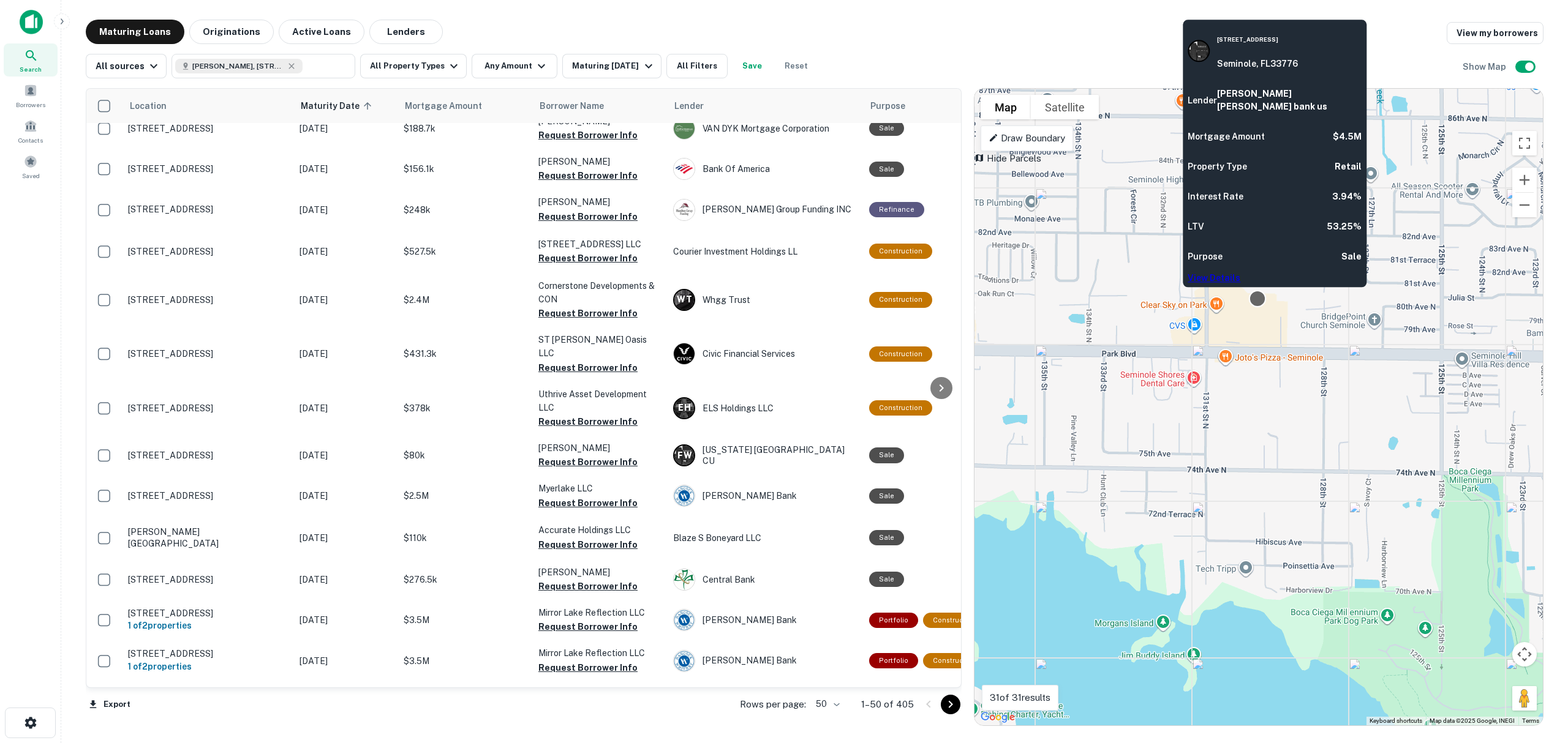
click at [1260, 302] on div at bounding box center [1258, 299] width 18 height 18
click at [1240, 274] on link "View Details" at bounding box center [1214, 278] width 53 height 10
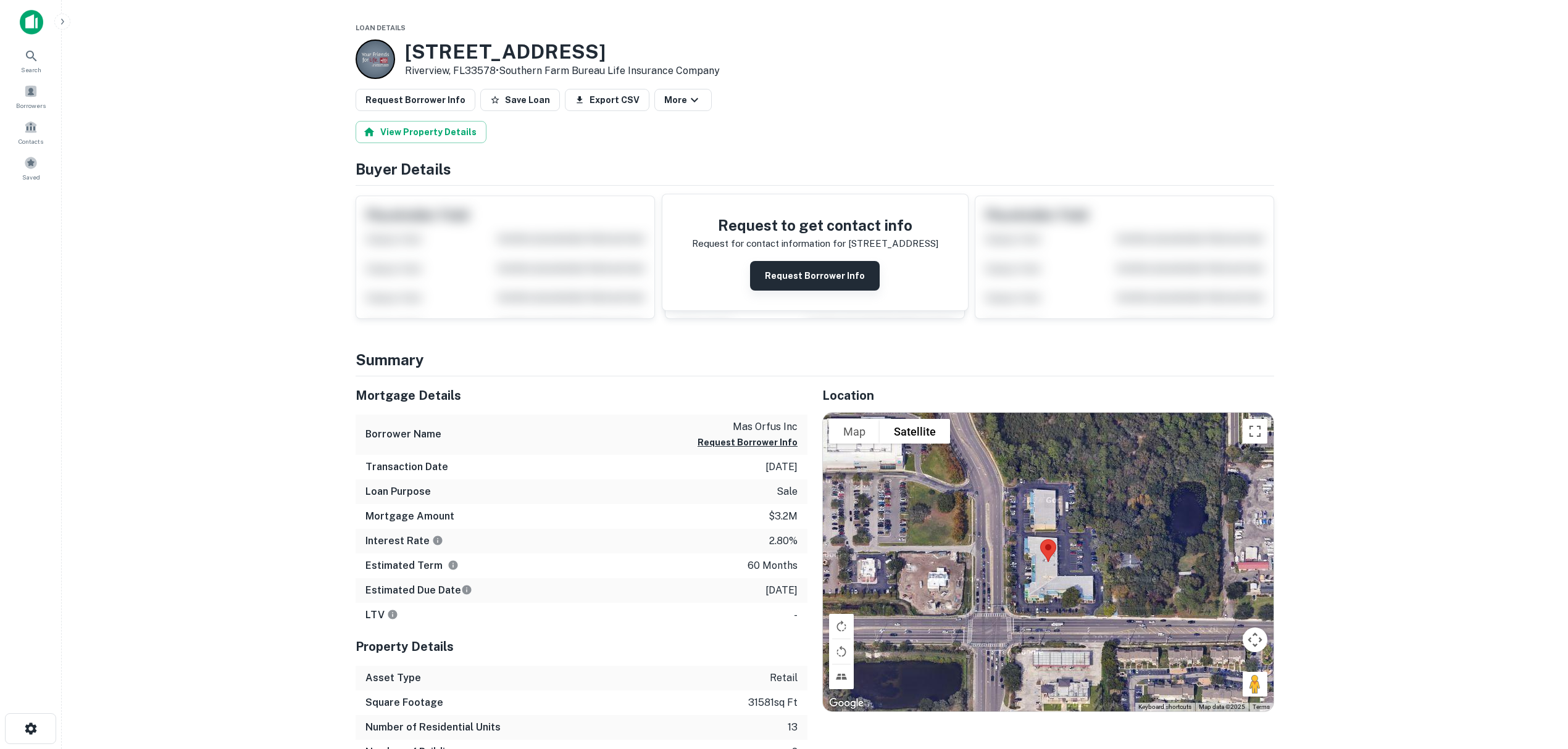
click at [799, 281] on button "Request Borrower Info" at bounding box center [814, 276] width 130 height 30
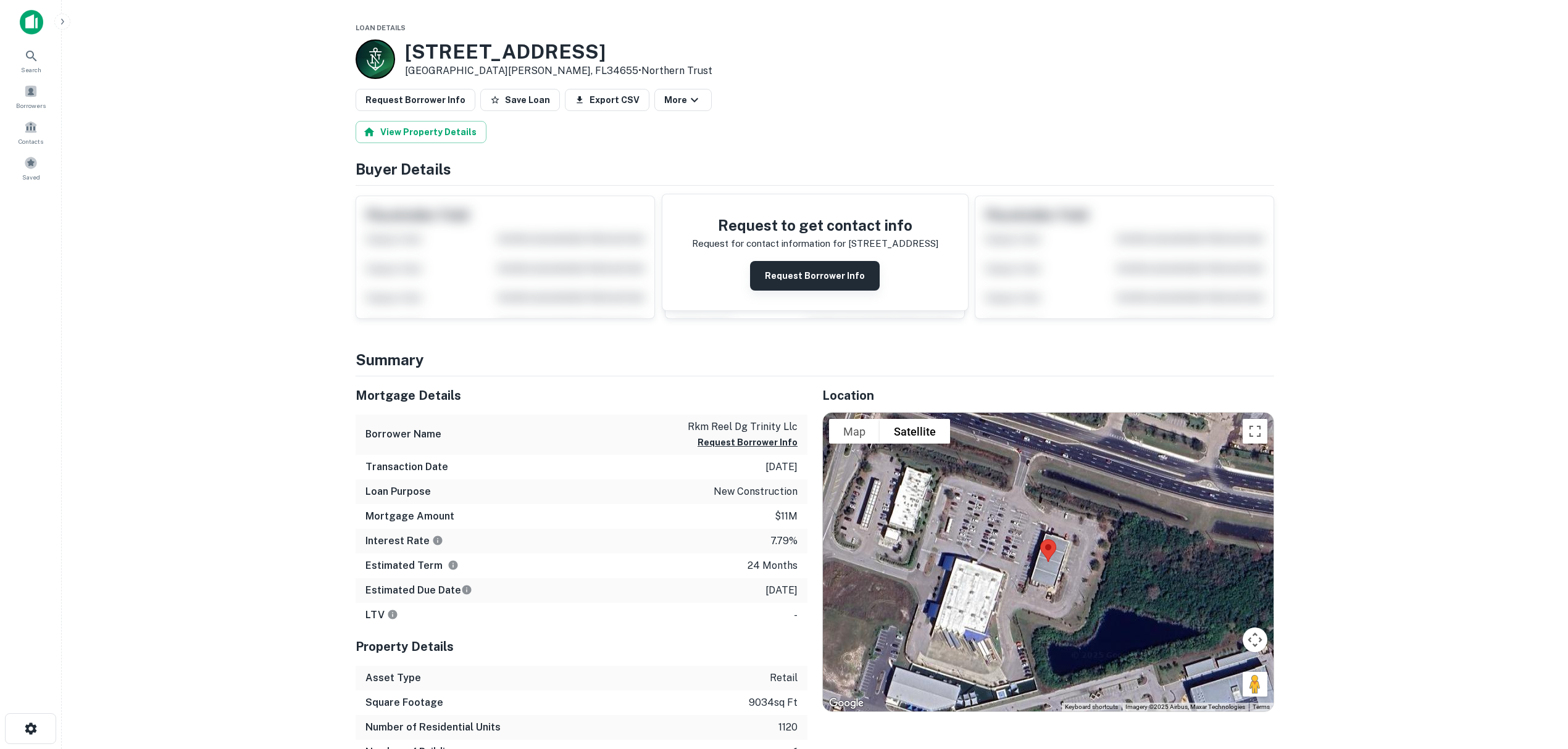
click at [801, 277] on button "Request Borrower Info" at bounding box center [814, 276] width 130 height 30
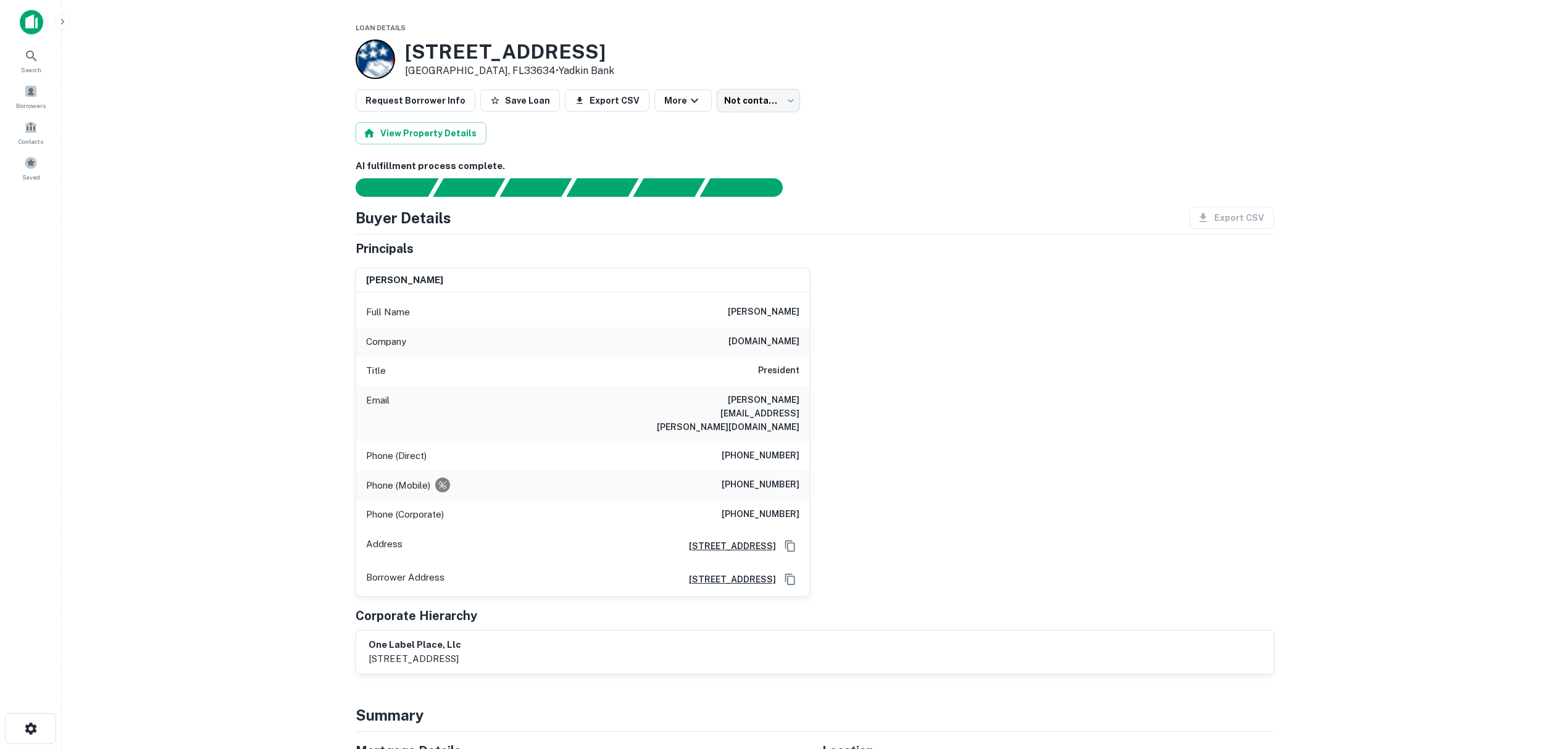
drag, startPoint x: 799, startPoint y: 344, endPoint x: 733, endPoint y: 347, distance: 66.1
click at [733, 347] on div "Company labelvalue.com" at bounding box center [583, 342] width 453 height 30
copy h6 "labelvalue.com"
drag, startPoint x: 409, startPoint y: 51, endPoint x: 482, endPoint y: 72, distance: 76.0
click at [482, 72] on div "5445 Hangar Ct Tampa, FL33634 • Yadkin Bank" at bounding box center [510, 59] width 209 height 38
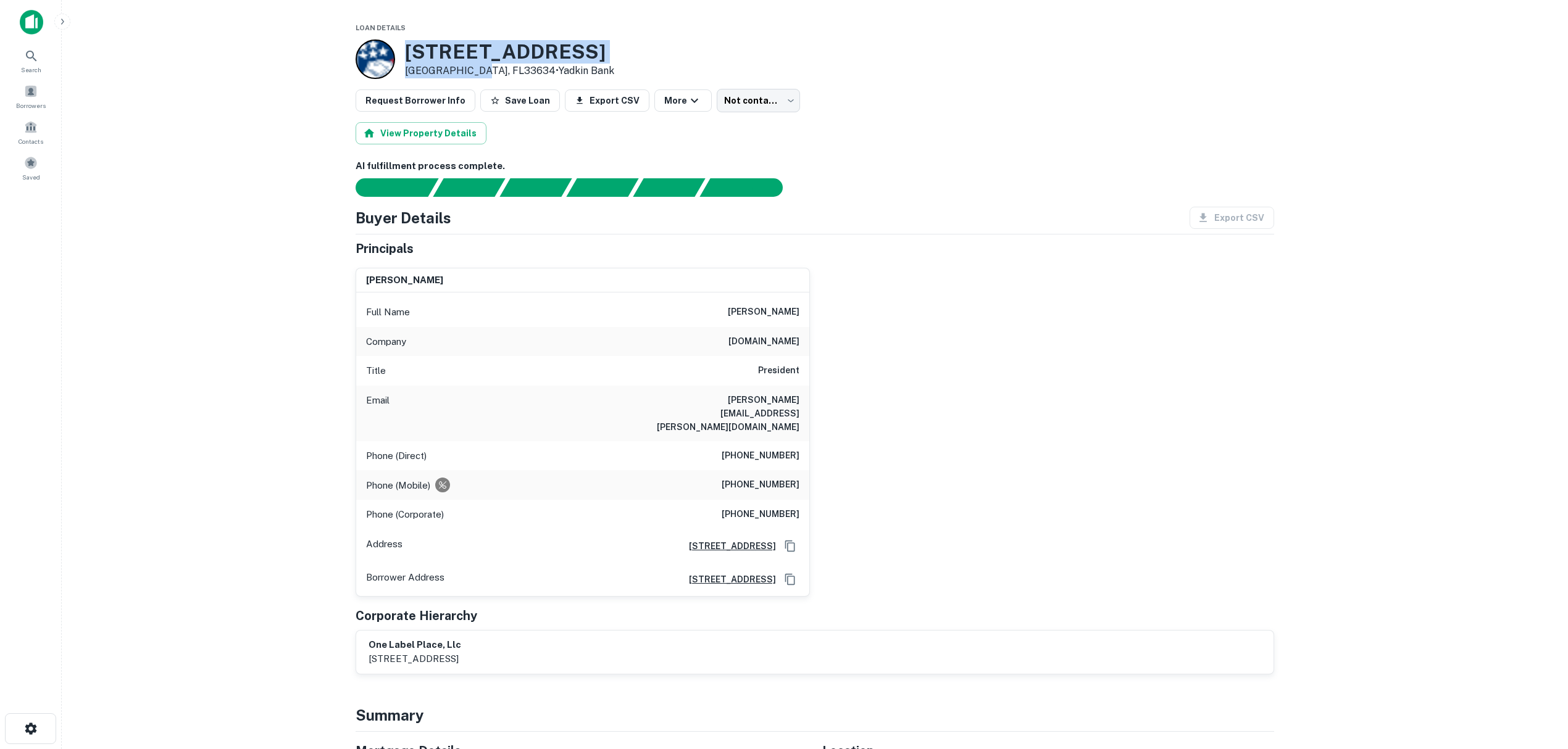
copy div "[STREET_ADDRESS]"
click at [82, 309] on main "Loan Details 5445 Hangar Ct Tampa, FL33634 • Yadkin Bank Request Borrower Info …" at bounding box center [814, 374] width 1506 height 749
click at [268, 443] on main "Loan Details 5445 Hangar Ct Tampa, FL33634 • Yadkin Bank Request Borrower Info …" at bounding box center [814, 374] width 1506 height 749
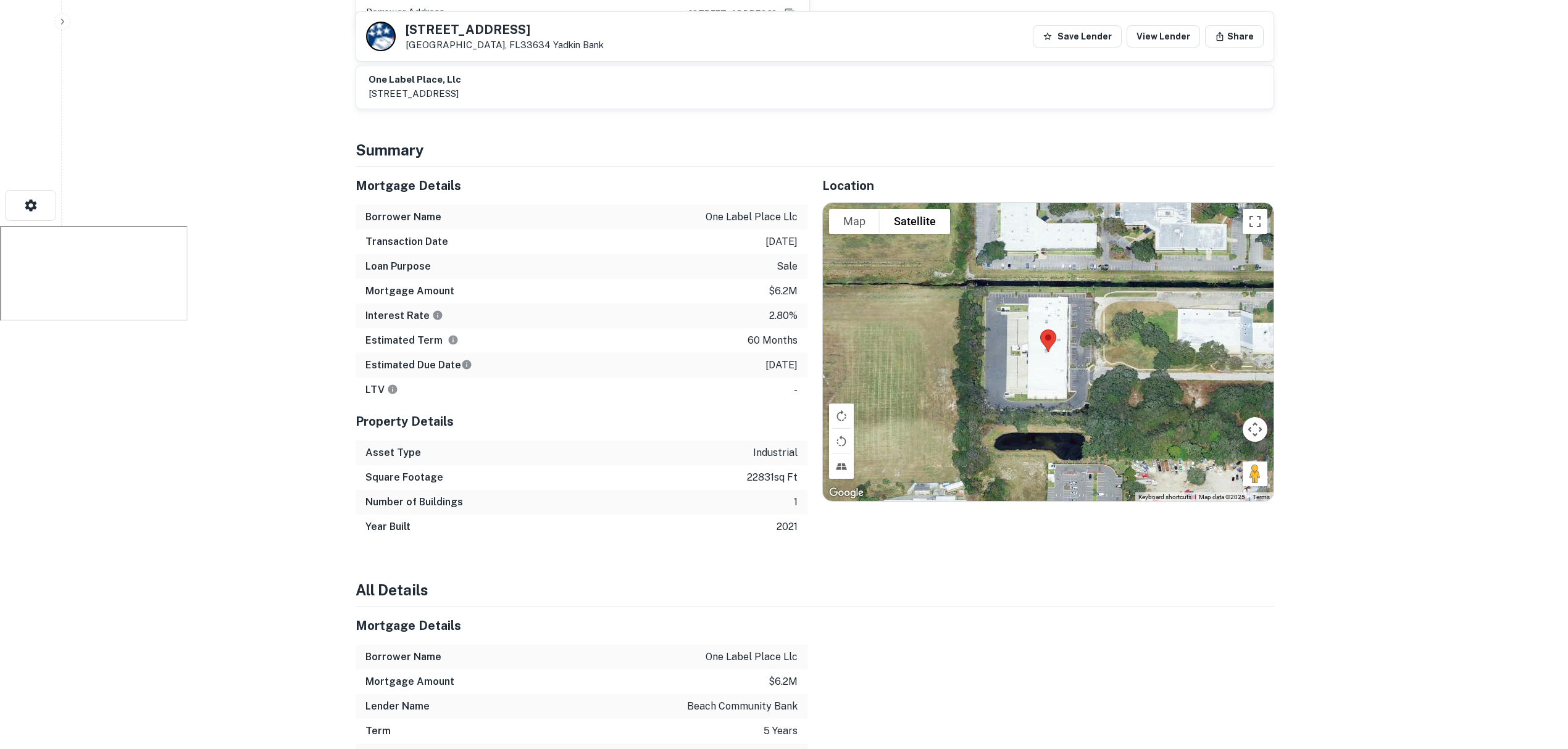
scroll to position [494, 0]
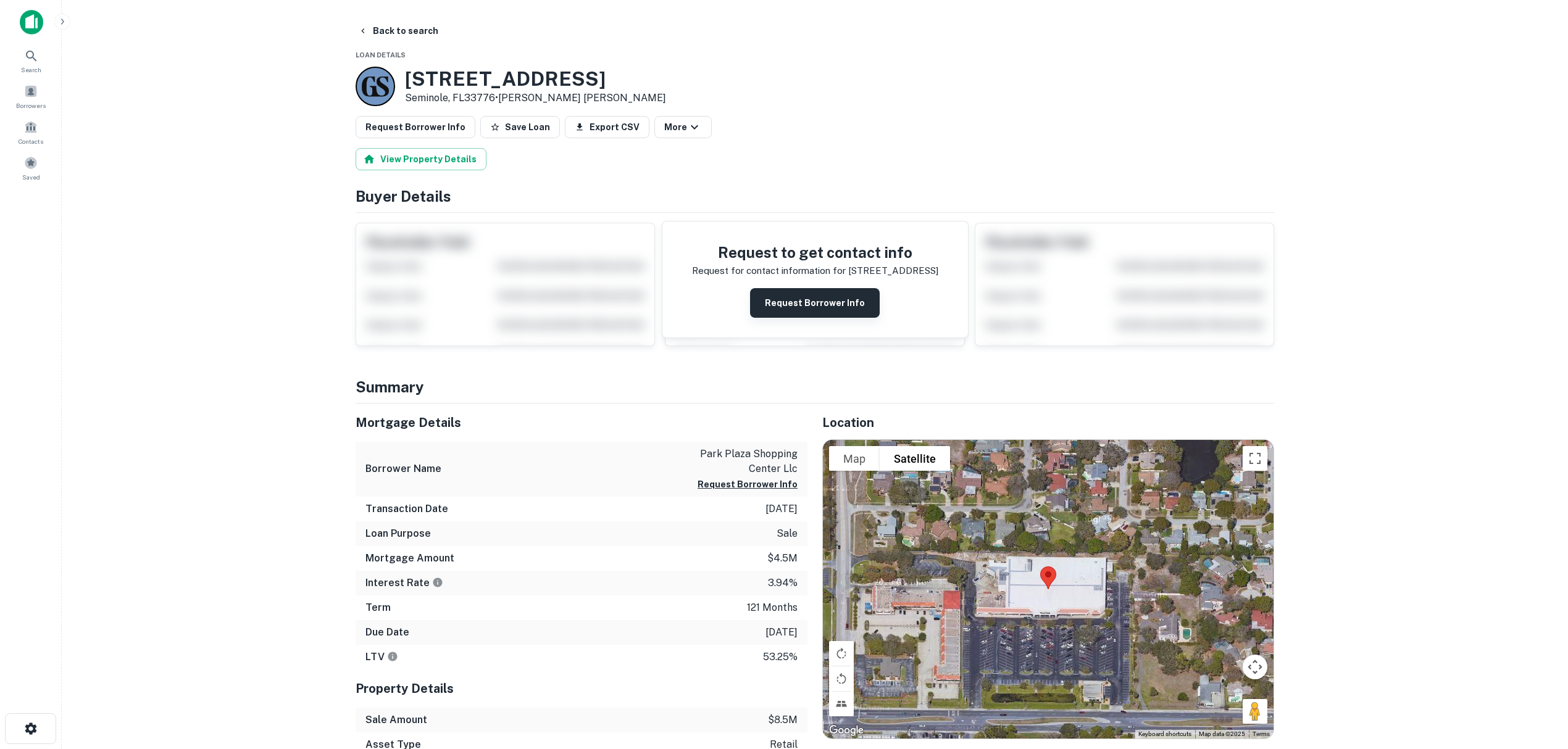
click at [850, 295] on button "Request Borrower Info" at bounding box center [814, 303] width 130 height 30
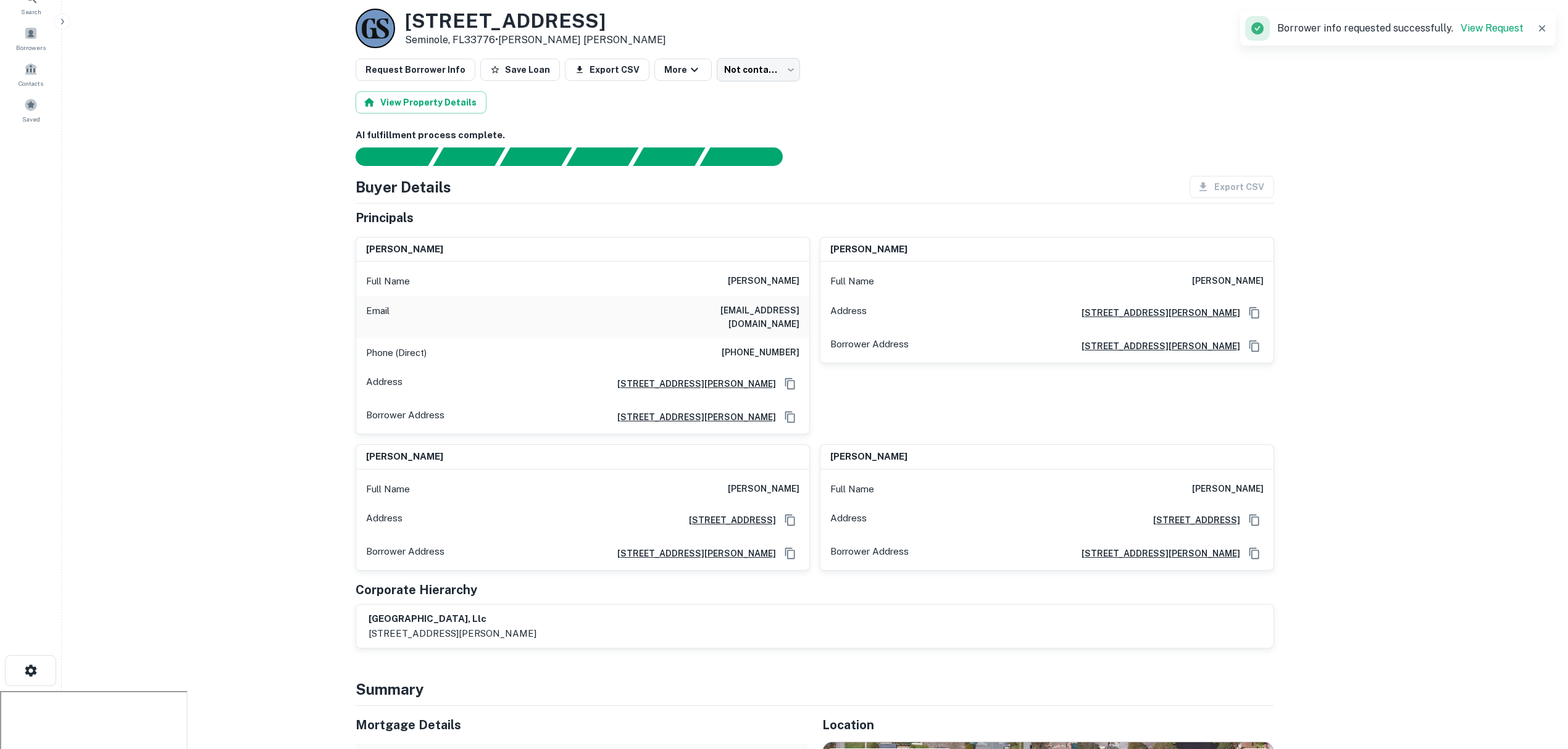
scroll to position [82, 0]
